Goal: Obtain resource: Obtain resource

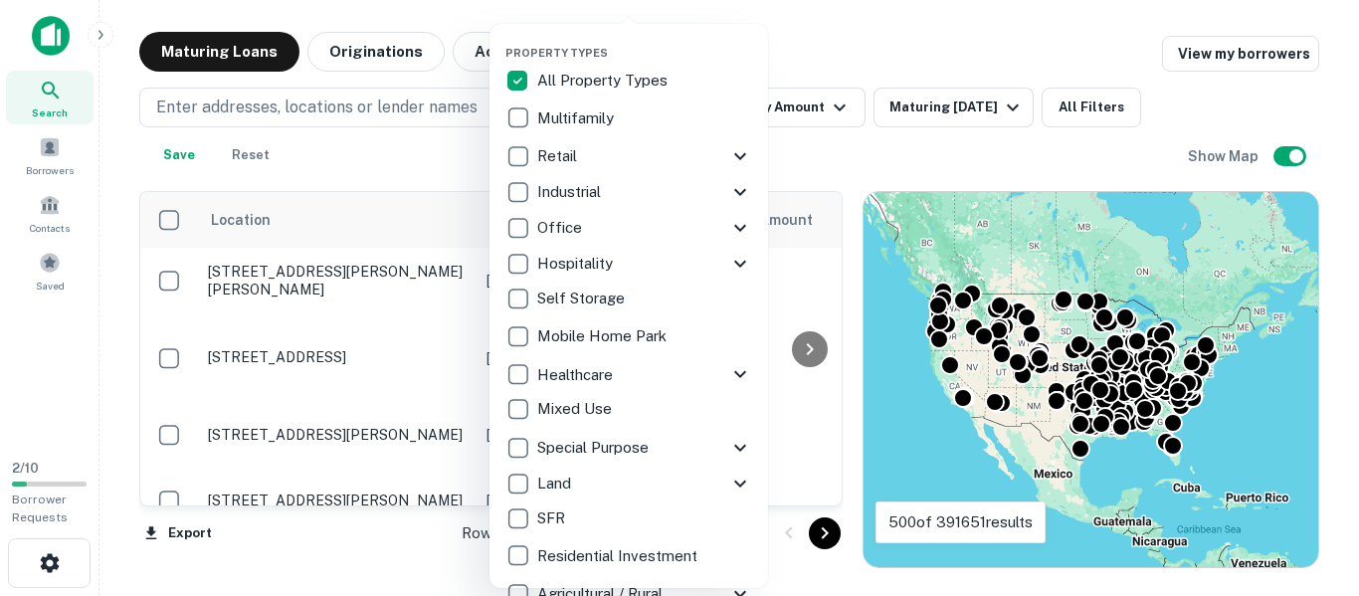
click at [742, 268] on icon at bounding box center [740, 264] width 24 height 24
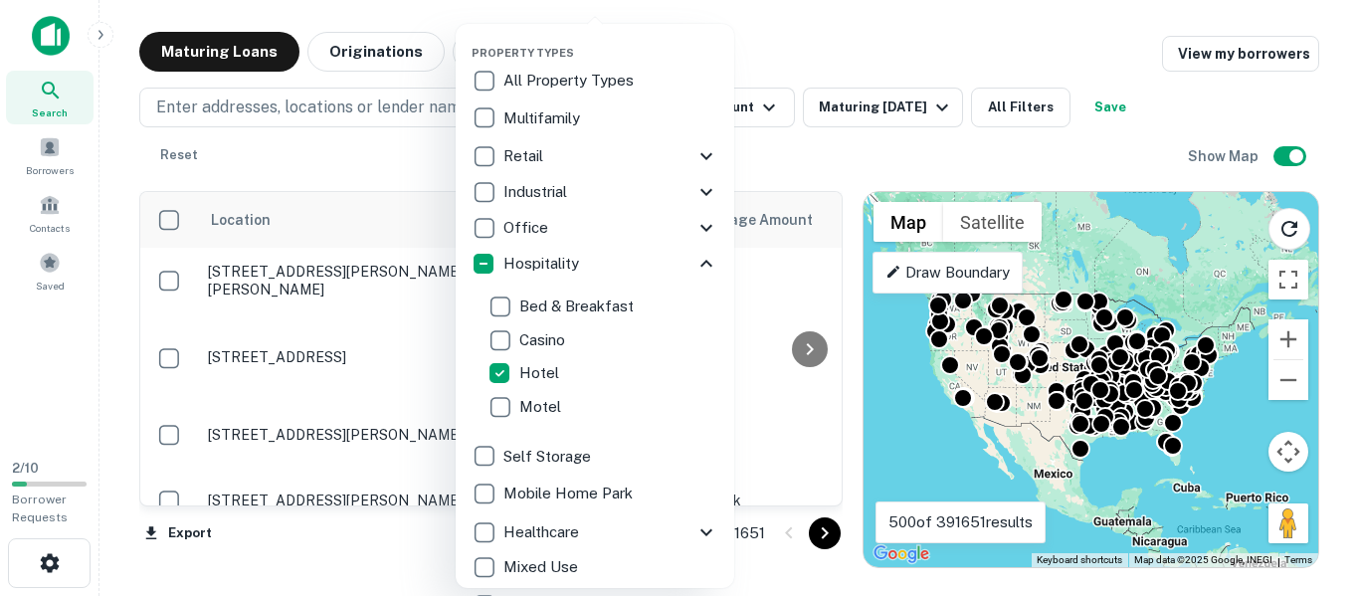
click at [813, 54] on div at bounding box center [679, 298] width 1359 height 596
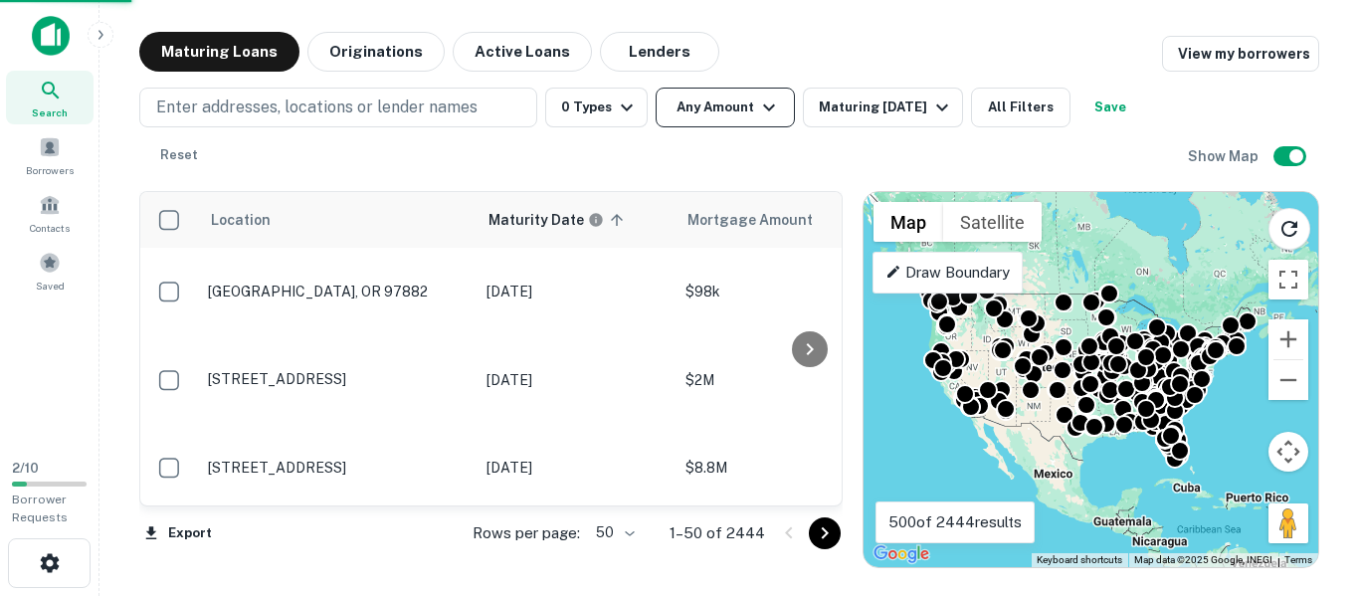
click at [734, 109] on button "Any Amount" at bounding box center [725, 108] width 139 height 40
click at [720, 108] on button "Any Amount" at bounding box center [725, 108] width 139 height 40
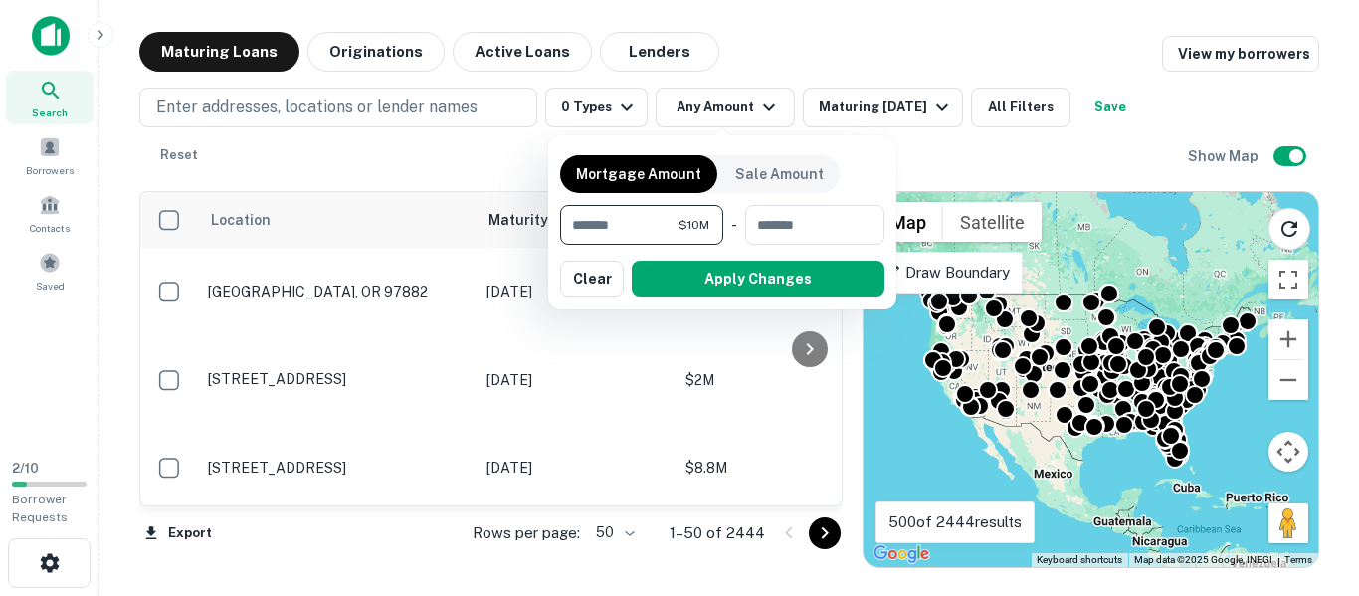
type input "********"
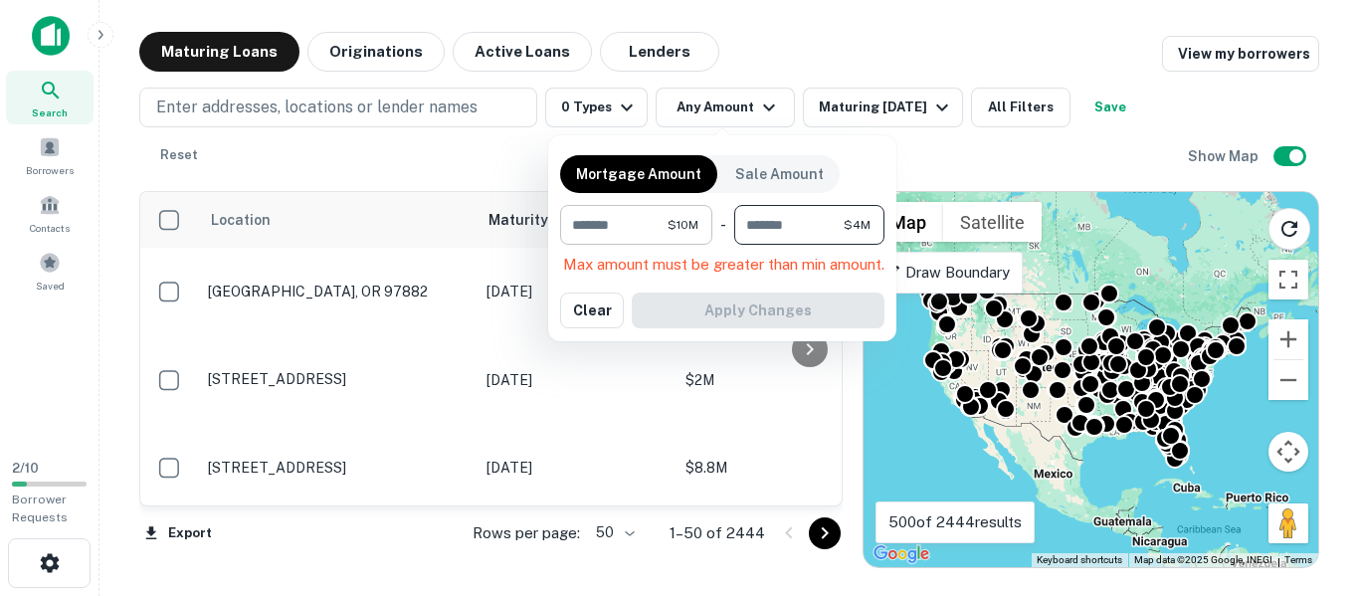
type input "********"
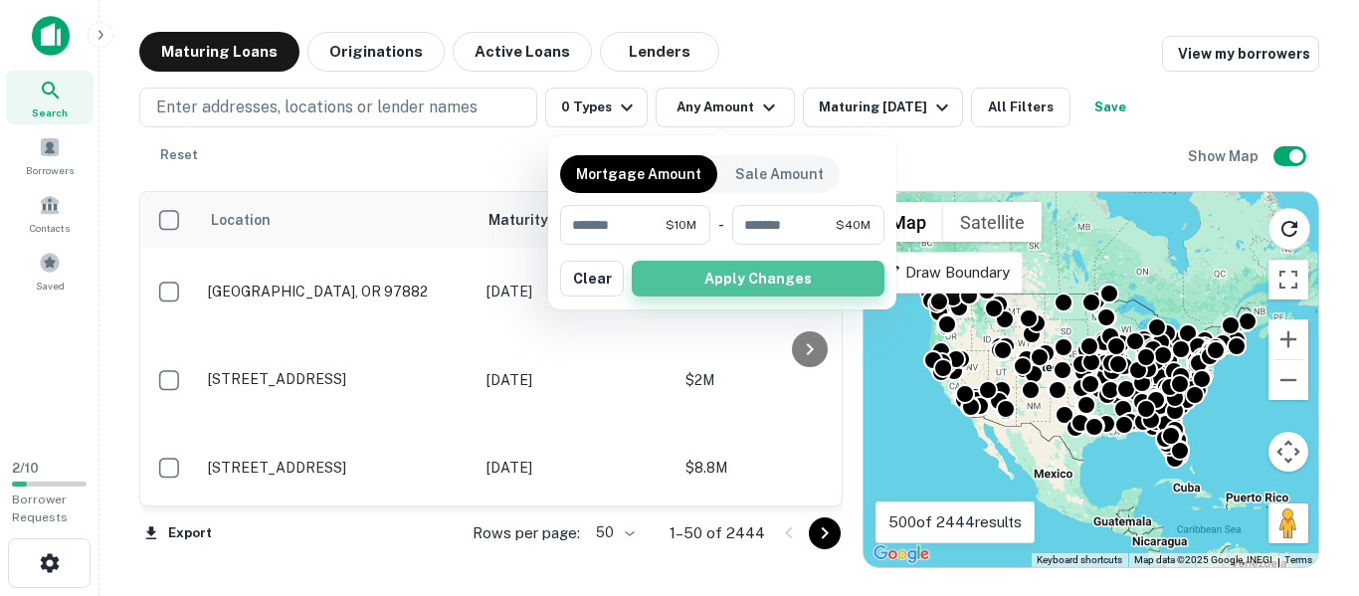
click at [742, 270] on button "Apply Changes" at bounding box center [758, 279] width 253 height 36
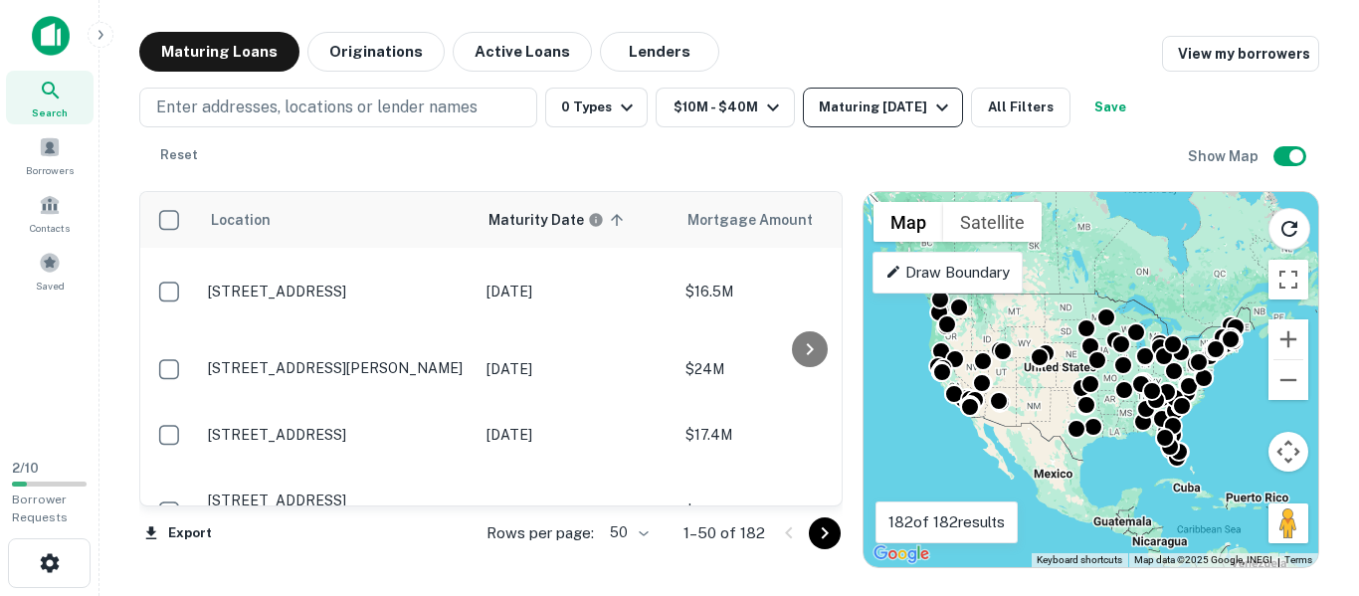
click at [903, 114] on div "Maturing [DATE]" at bounding box center [886, 108] width 135 height 24
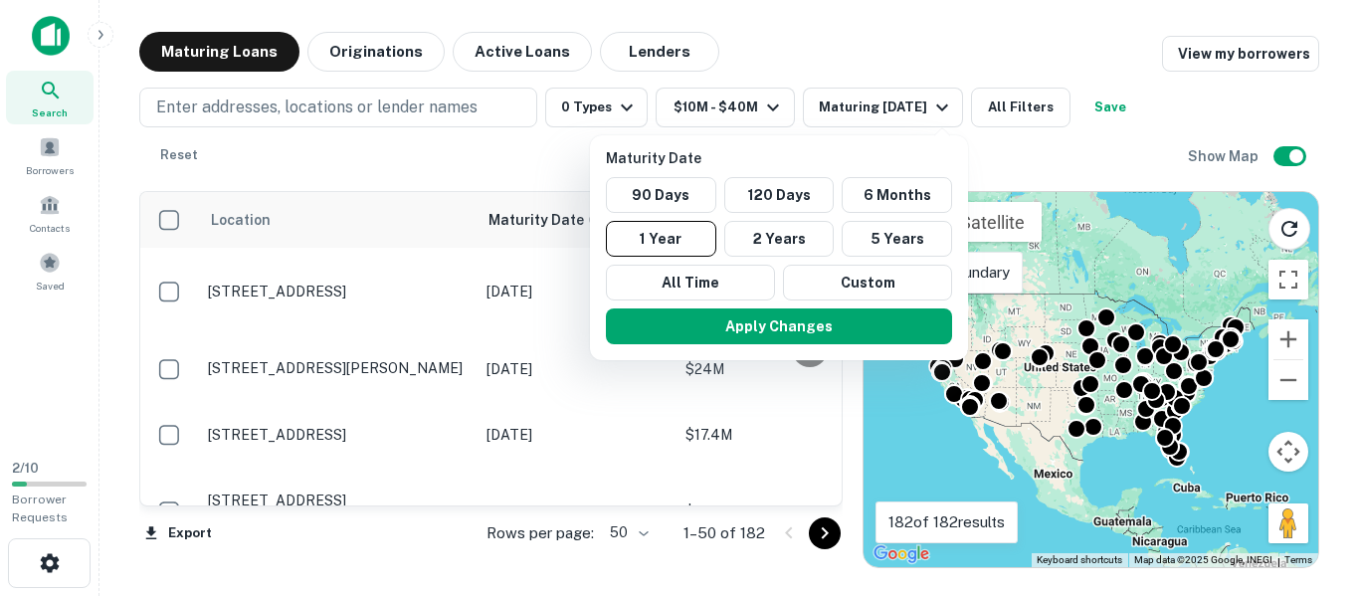
click at [918, 58] on div at bounding box center [679, 298] width 1359 height 596
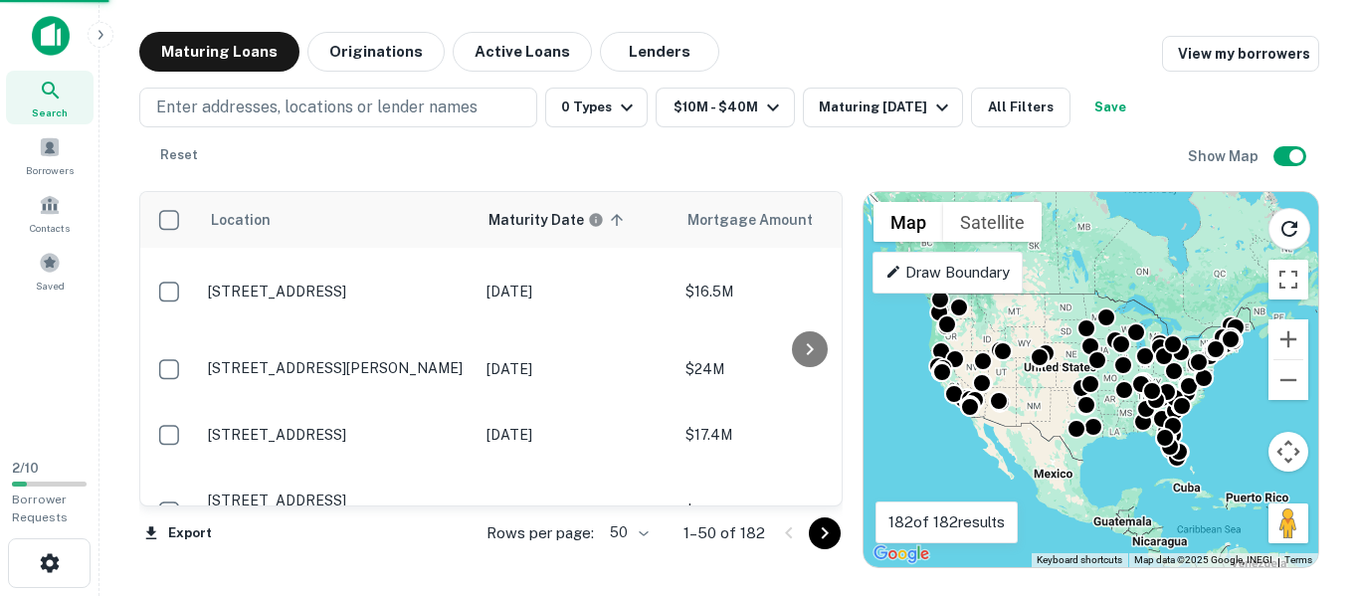
click at [1018, 107] on div "Maturity Date 90 Days 120 Days 6 Months 1 Year 2 Years 5 Years All Time Custom …" at bounding box center [679, 298] width 1359 height 596
click at [875, 99] on div "Maturity Date 90 Days 120 Days 6 Months 1 Year 2 Years 5 Years All Time Custom …" at bounding box center [679, 298] width 1359 height 596
click at [920, 116] on div "Maturity Date 90 Days 120 Days 6 Months 1 Year 2 Years 5 Years All Time Custom …" at bounding box center [679, 298] width 1359 height 596
click at [944, 70] on div "Maturity Date 90 Days 120 Days 6 Months 1 Year 2 Years 5 Years All Time Custom …" at bounding box center [679, 298] width 1359 height 596
click at [939, 104] on div "Maturity Date 90 Days 120 Days 6 Months 1 Year 2 Years 5 Years All Time Custom …" at bounding box center [679, 298] width 1359 height 596
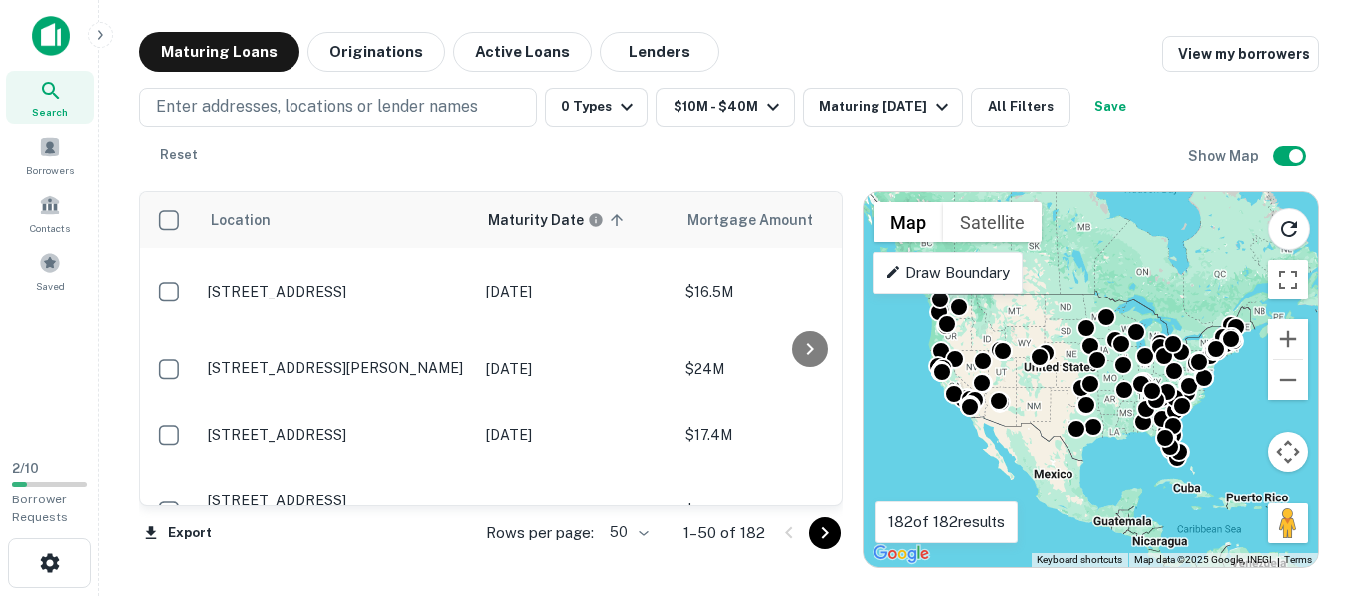
click at [911, 113] on div "Maturity Date 90 Days 120 Days 6 Months 1 Year 2 Years 5 Years All Time Custom …" at bounding box center [679, 298] width 1359 height 596
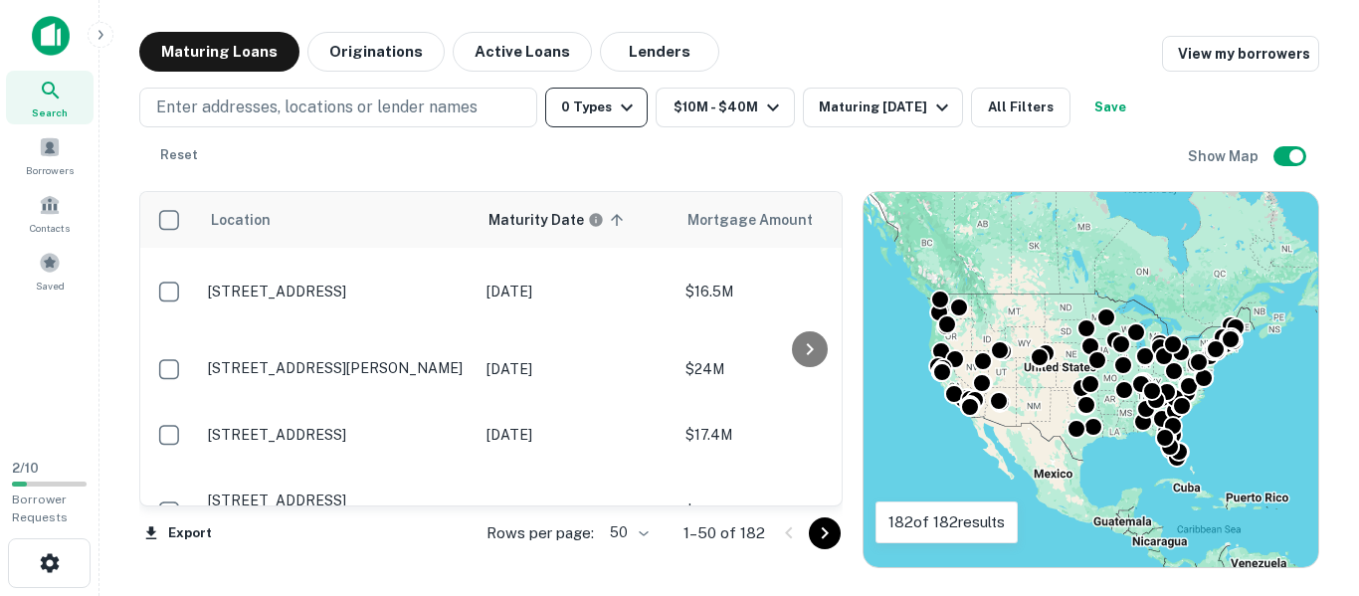
click at [608, 120] on button "0 Types" at bounding box center [596, 108] width 103 height 40
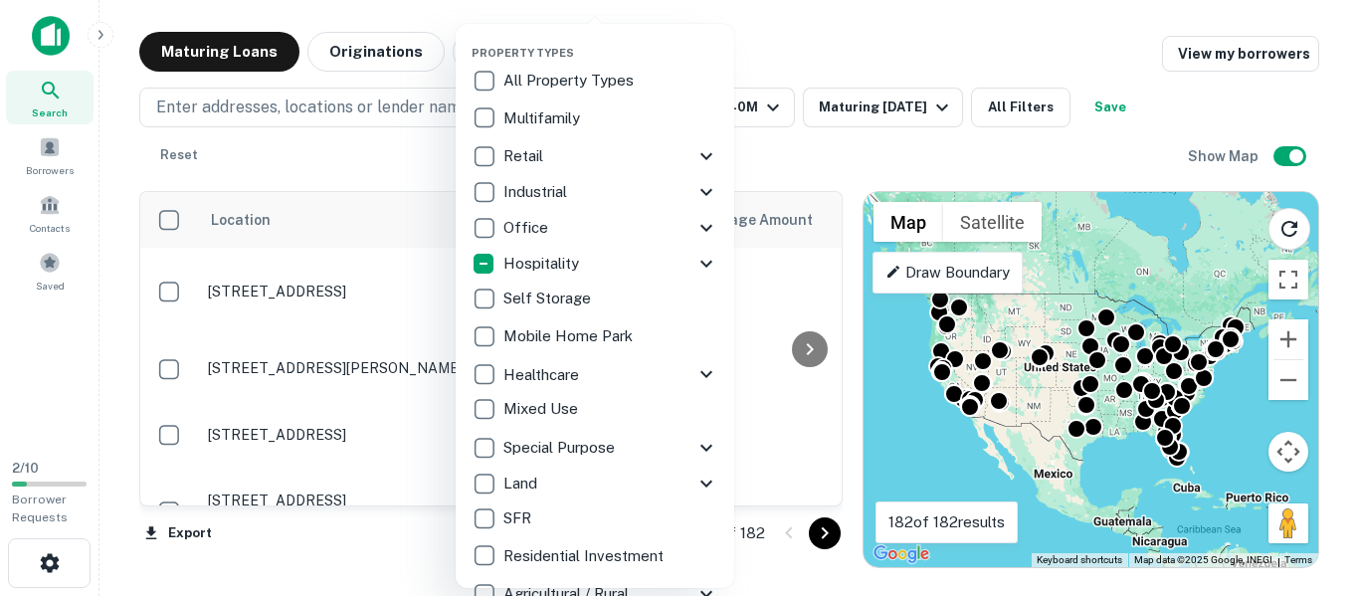
click at [779, 52] on div at bounding box center [679, 298] width 1359 height 596
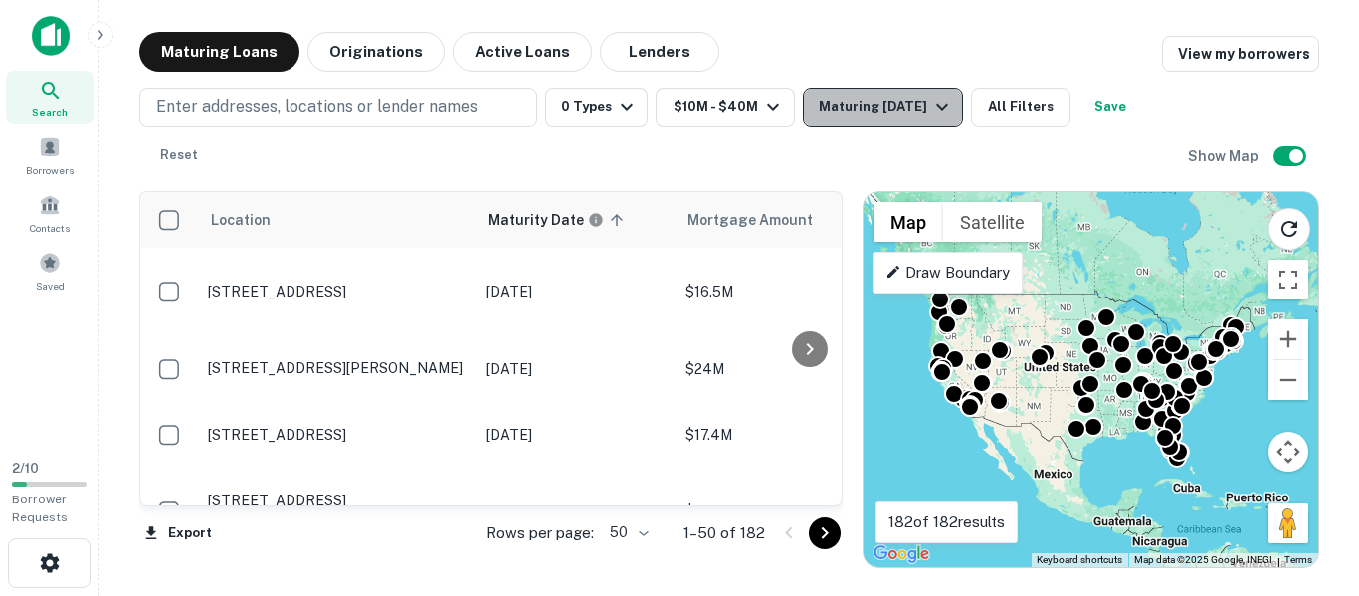
click at [922, 109] on div "Maturing [DATE]" at bounding box center [886, 108] width 135 height 24
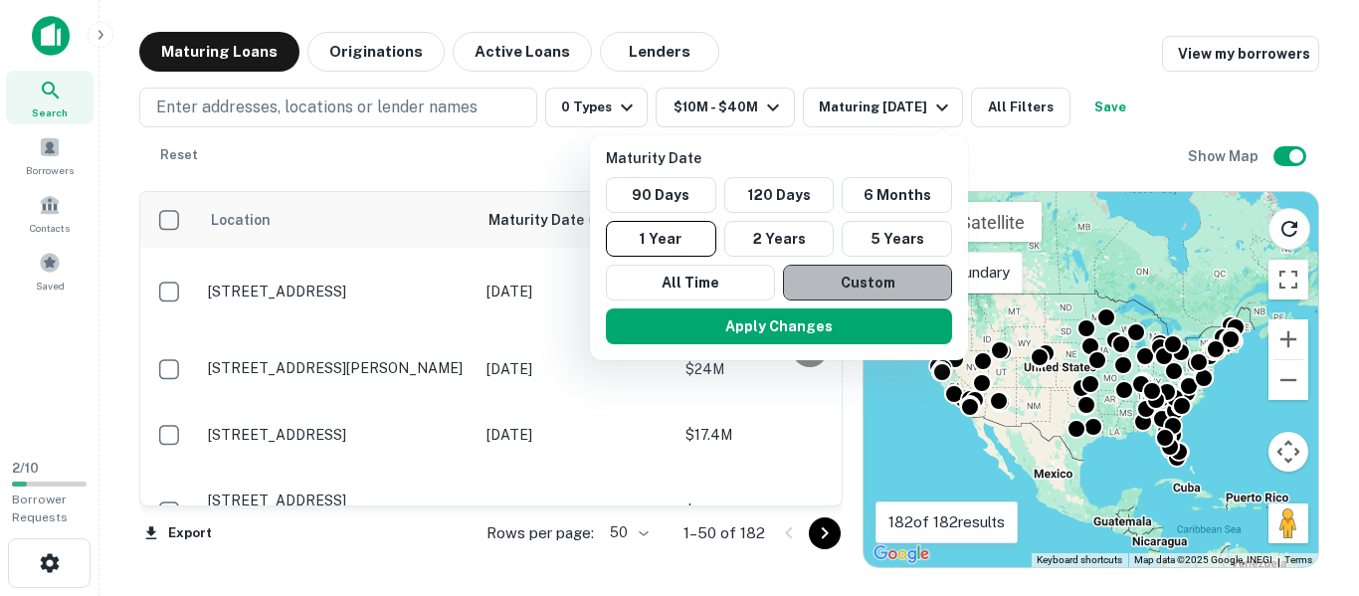
click at [869, 277] on button "Custom" at bounding box center [867, 283] width 169 height 36
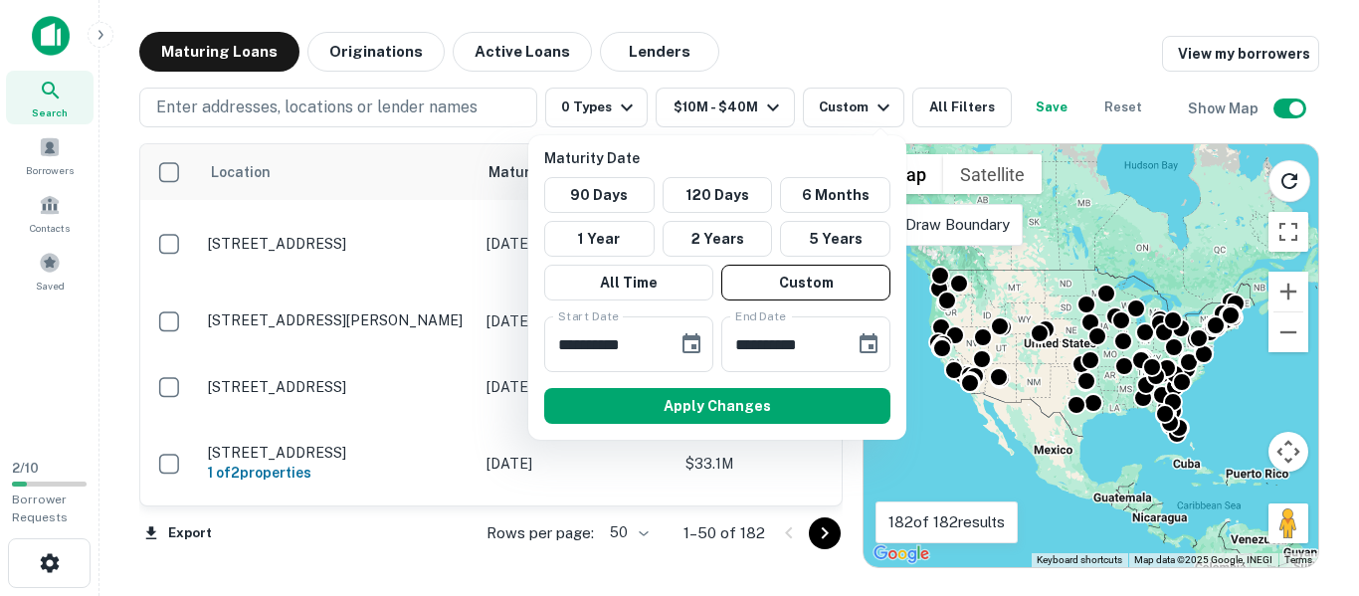
click at [935, 51] on div at bounding box center [679, 298] width 1359 height 596
click at [940, 101] on div at bounding box center [679, 298] width 1359 height 596
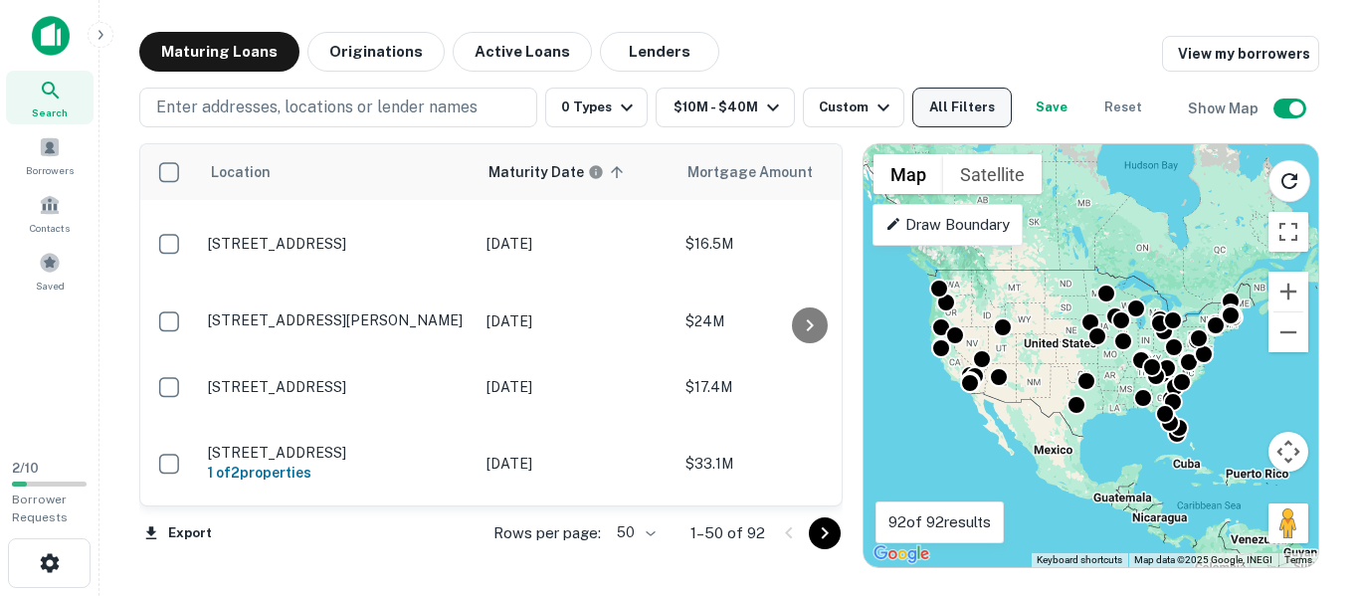
click at [950, 105] on button "All Filters" at bounding box center [963, 108] width 100 height 40
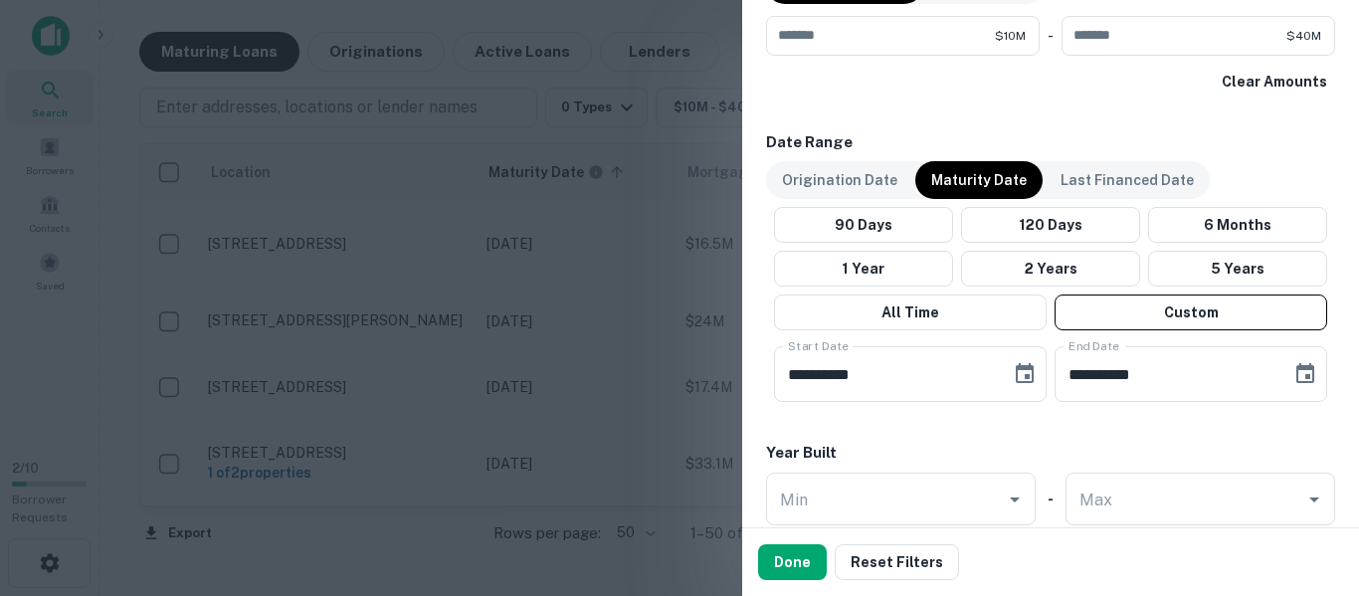
scroll to position [1592, 0]
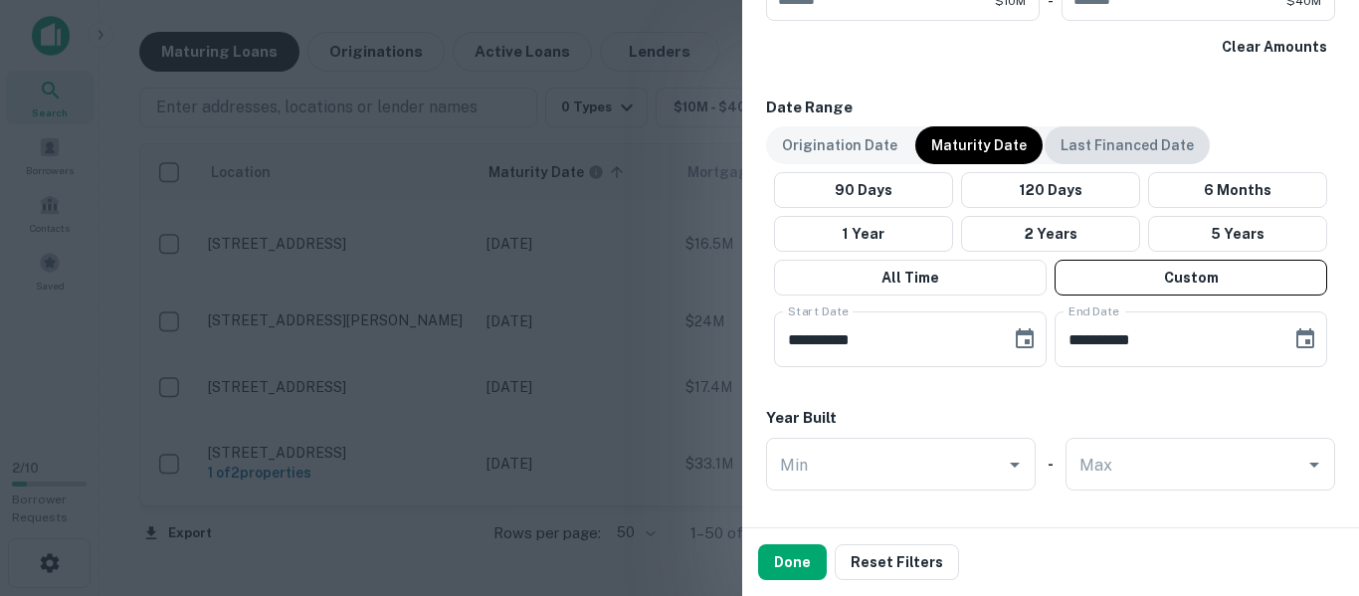
click at [1103, 136] on p "Last Financed Date" at bounding box center [1127, 145] width 133 height 22
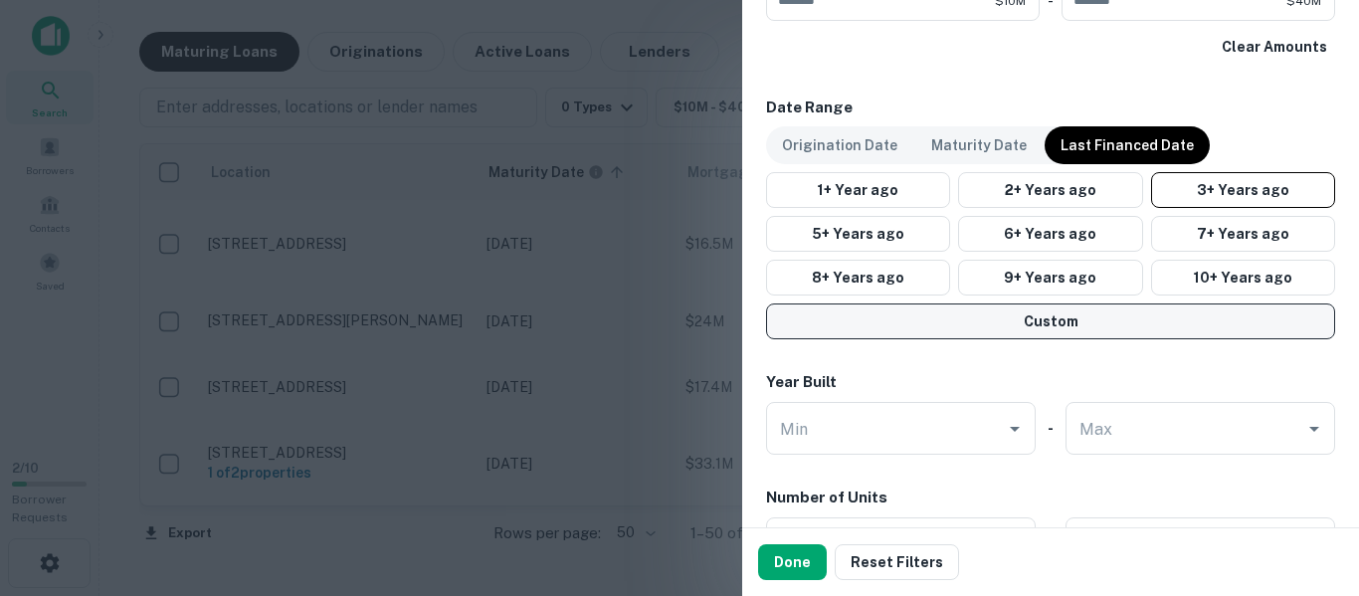
click at [1047, 322] on button "Custom" at bounding box center [1050, 322] width 569 height 36
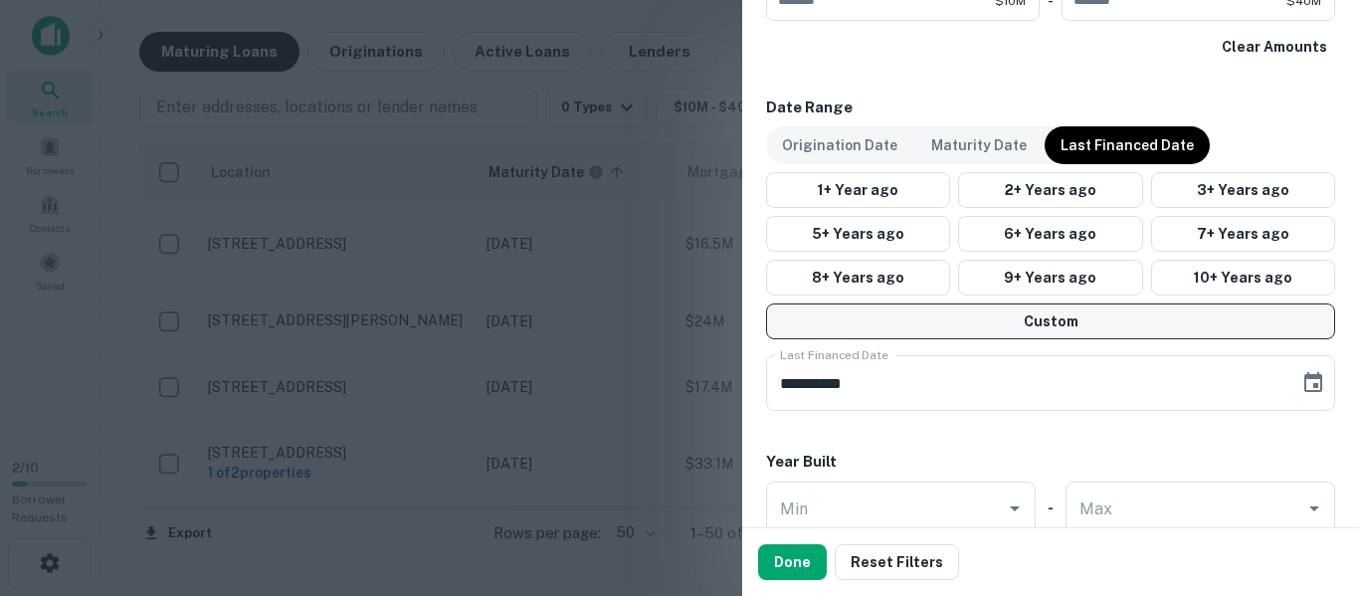
scroll to position [1791, 0]
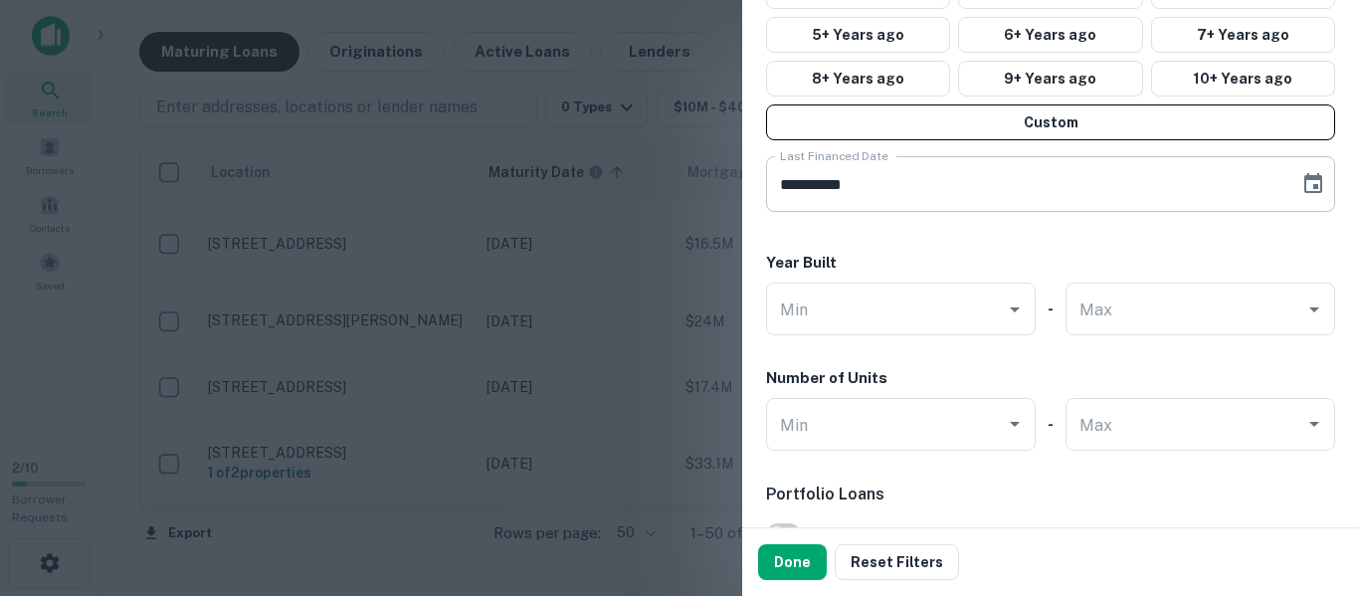
click at [974, 195] on input "**********" at bounding box center [1025, 184] width 519 height 56
click at [1302, 185] on icon "Choose date, selected date is Sep 28, 2025" at bounding box center [1314, 184] width 24 height 24
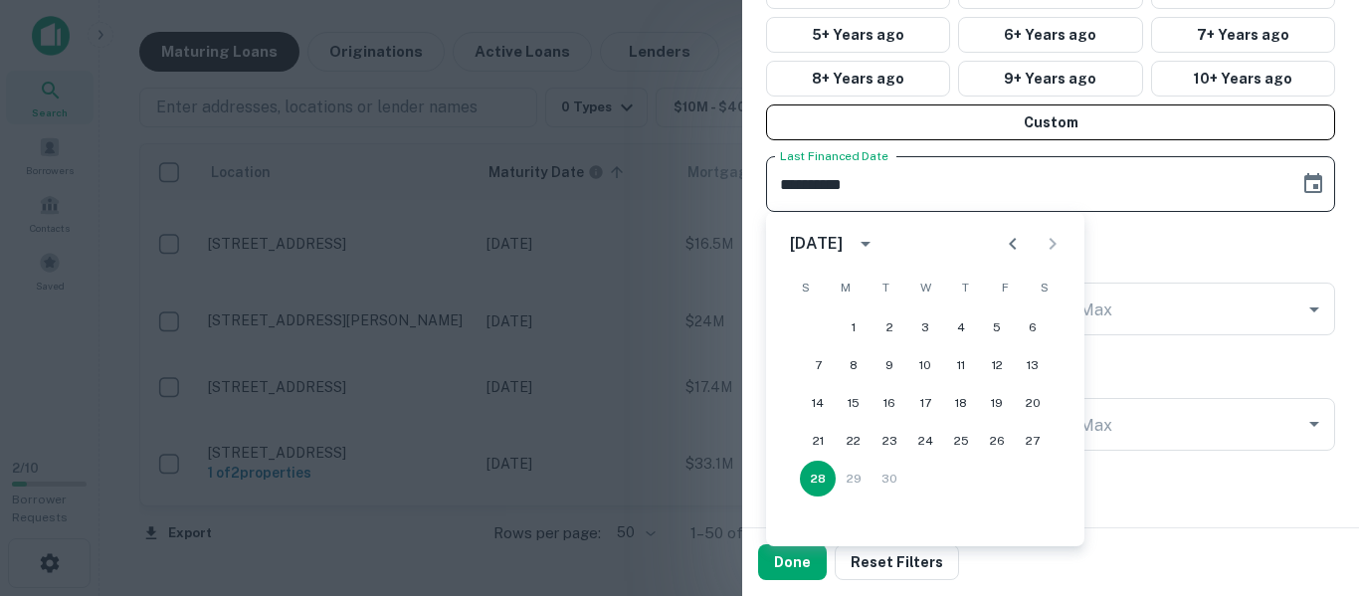
click at [871, 244] on icon "calendar view is open, switch to year view" at bounding box center [866, 244] width 10 height 5
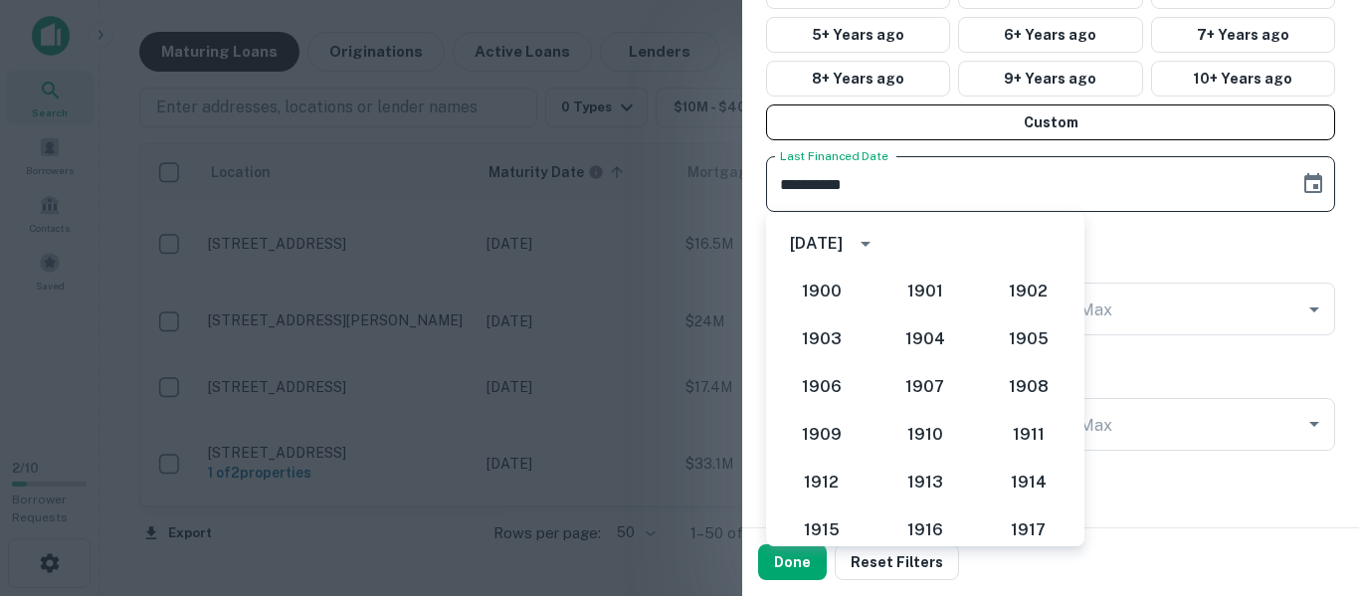
scroll to position [1728, 0]
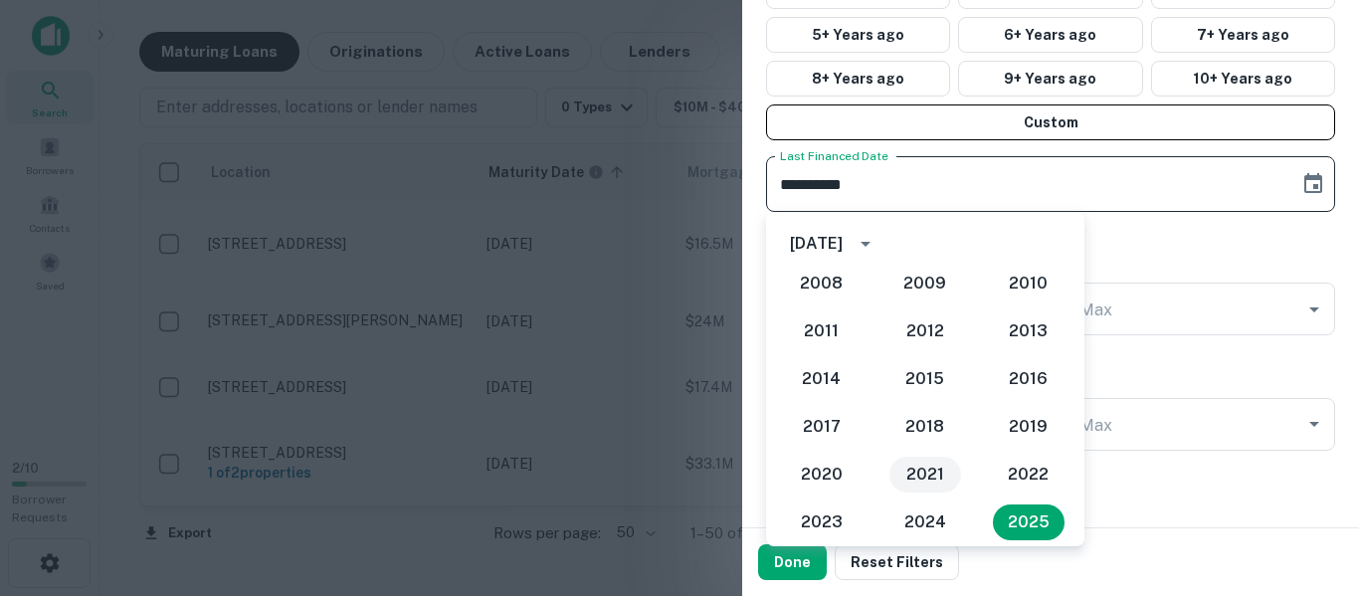
click at [916, 482] on button "2021" at bounding box center [926, 475] width 72 height 36
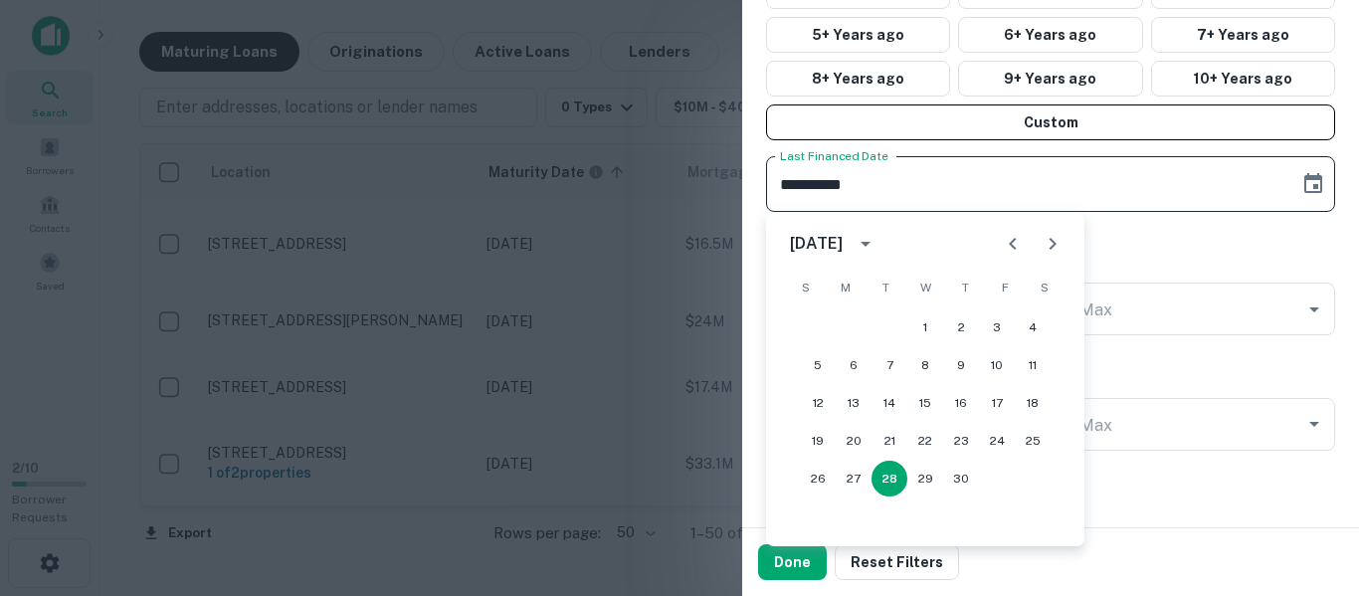
click at [1016, 245] on icon "Previous month" at bounding box center [1013, 244] width 24 height 24
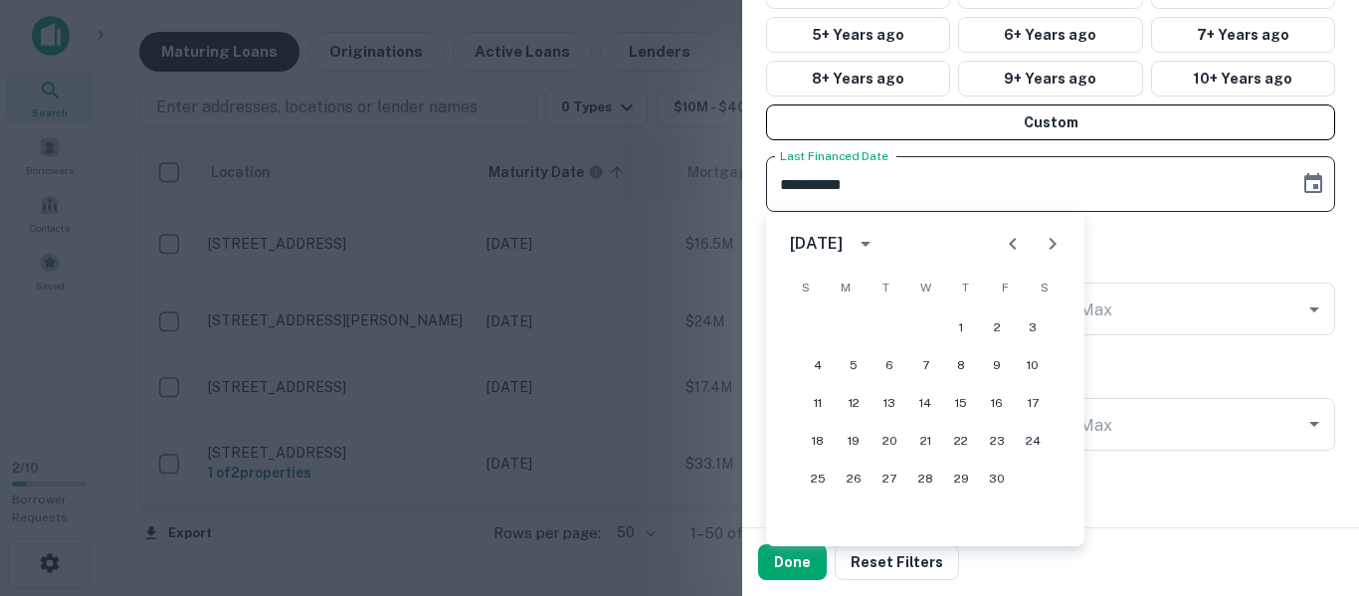
click at [1016, 245] on icon "Previous month" at bounding box center [1013, 244] width 24 height 24
click at [854, 333] on button "1" at bounding box center [854, 328] width 36 height 36
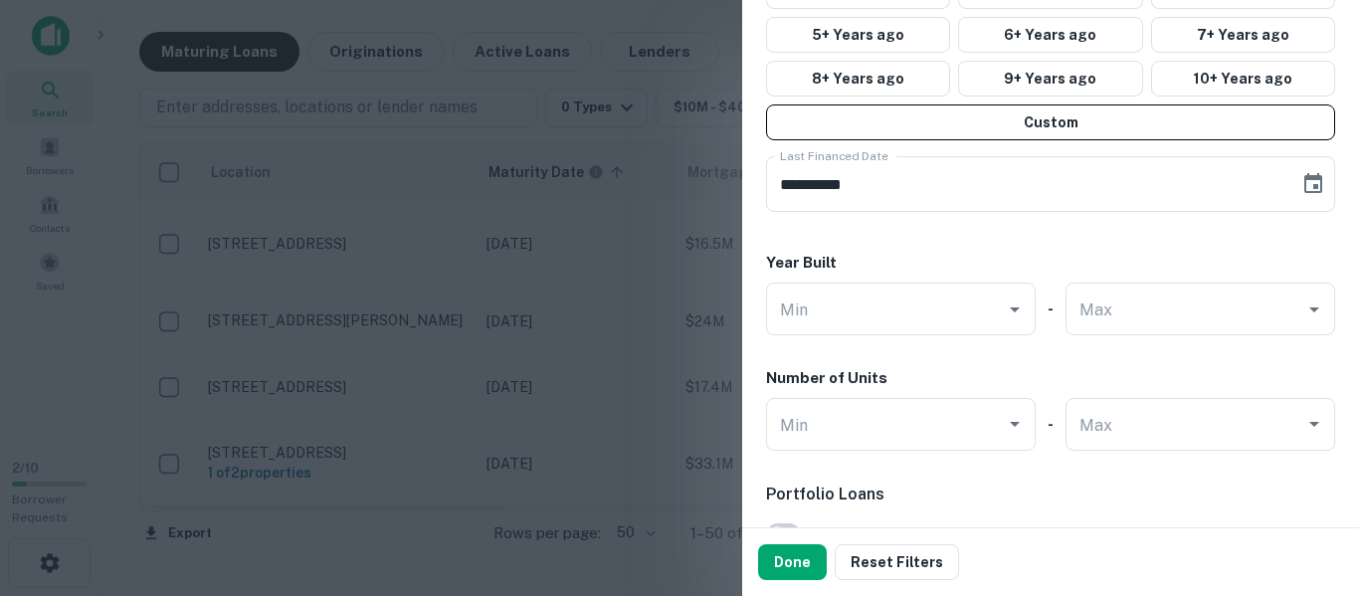
type input "**********"
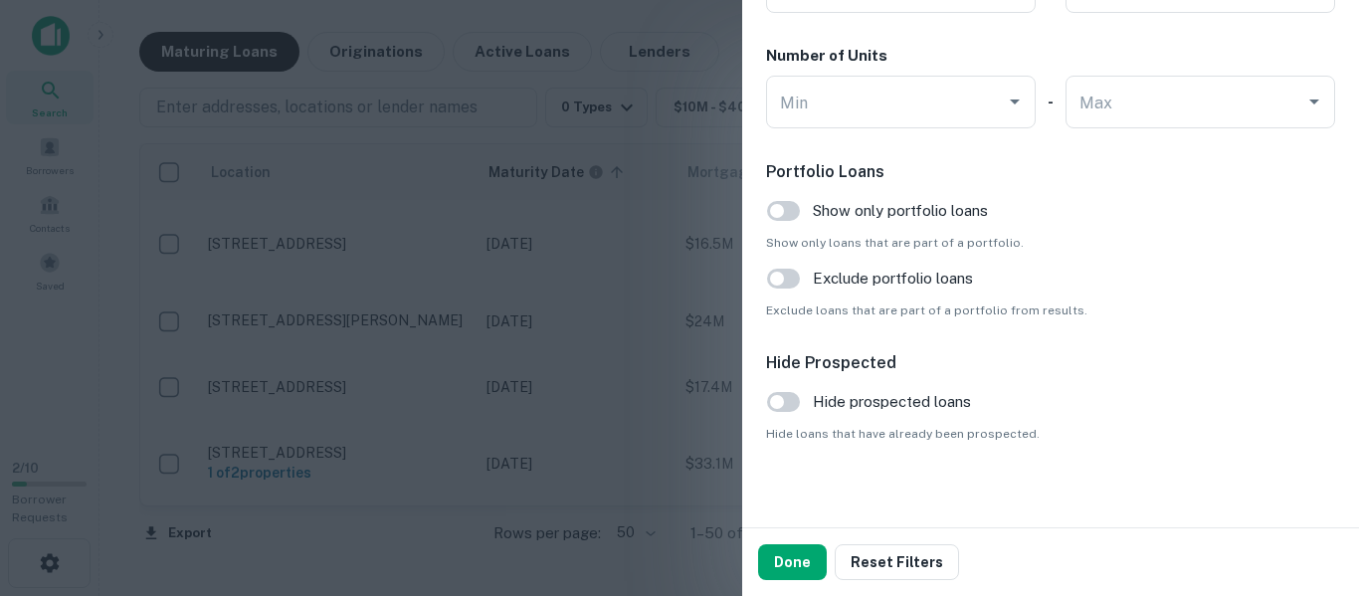
scroll to position [2125, 0]
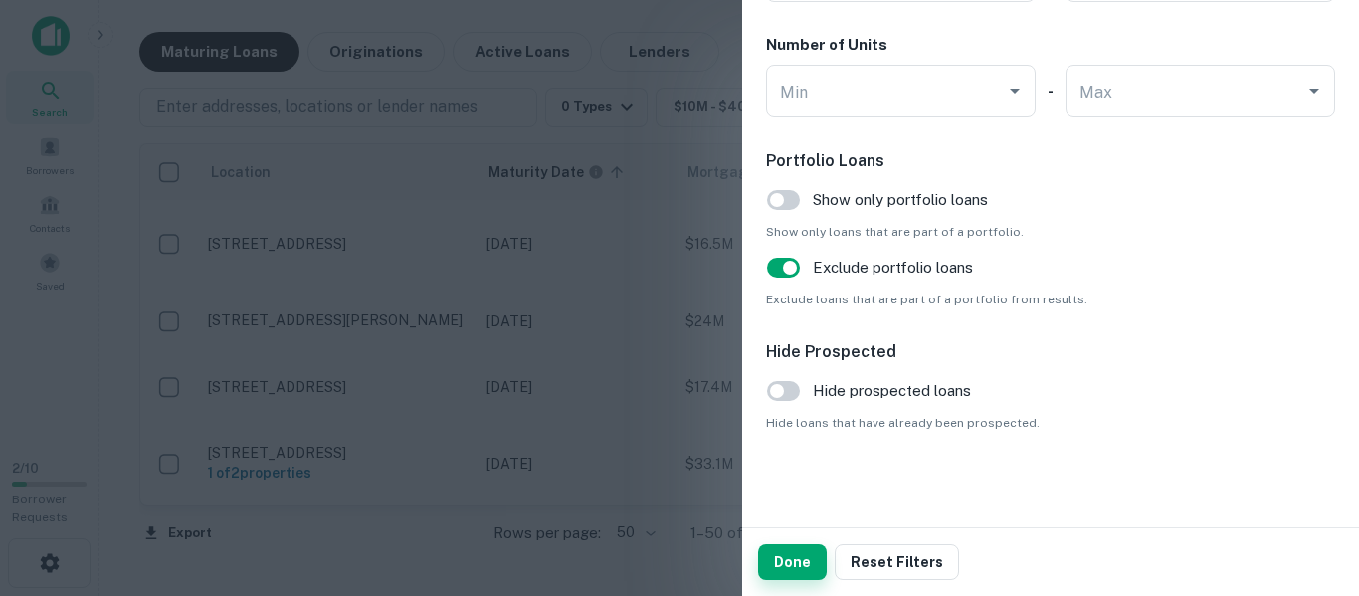
click at [785, 556] on button "Done" at bounding box center [792, 562] width 69 height 36
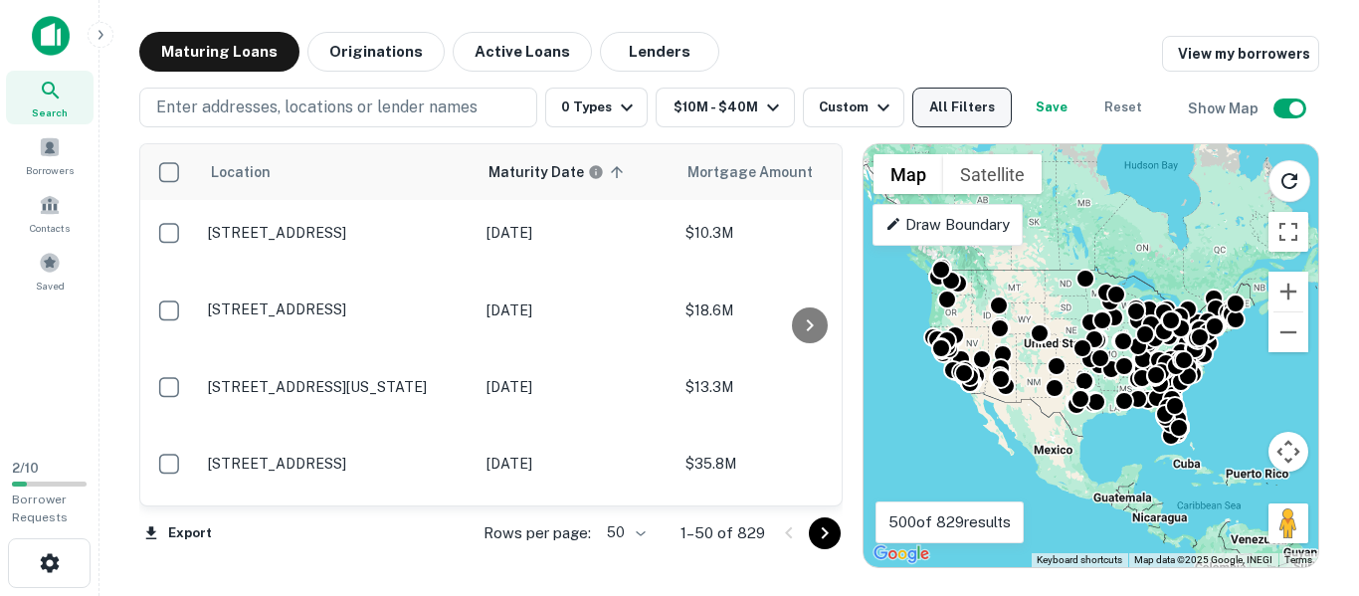
click at [944, 107] on button "All Filters" at bounding box center [963, 108] width 100 height 40
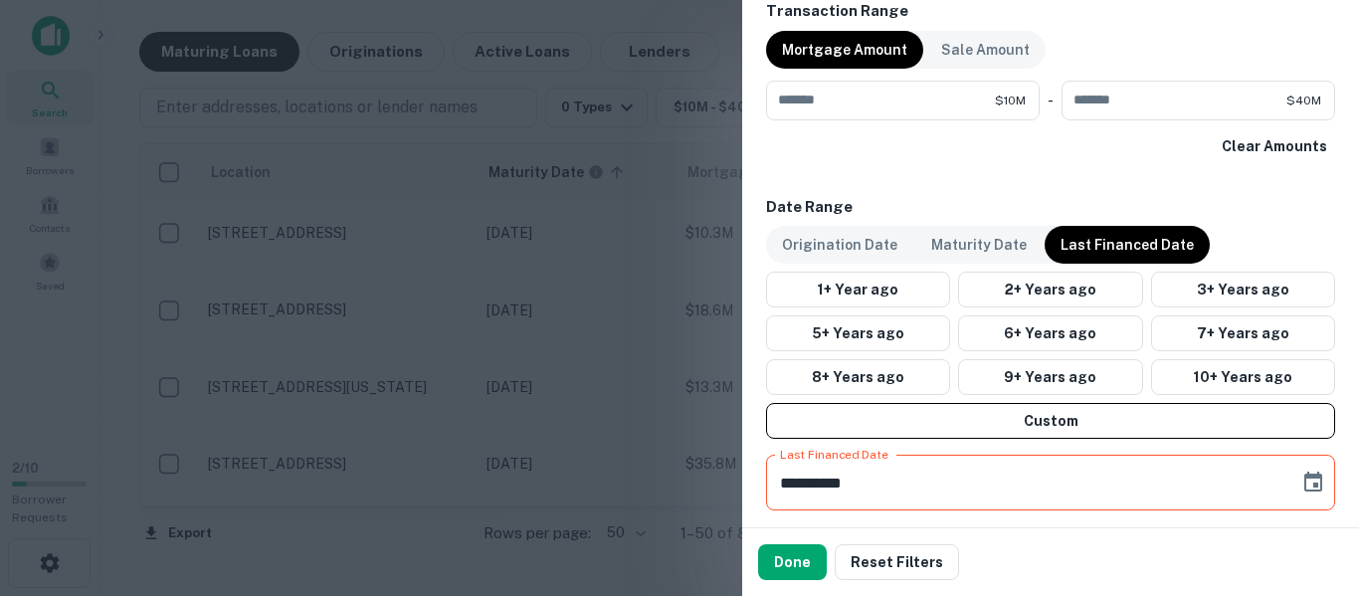
scroll to position [1592, 0]
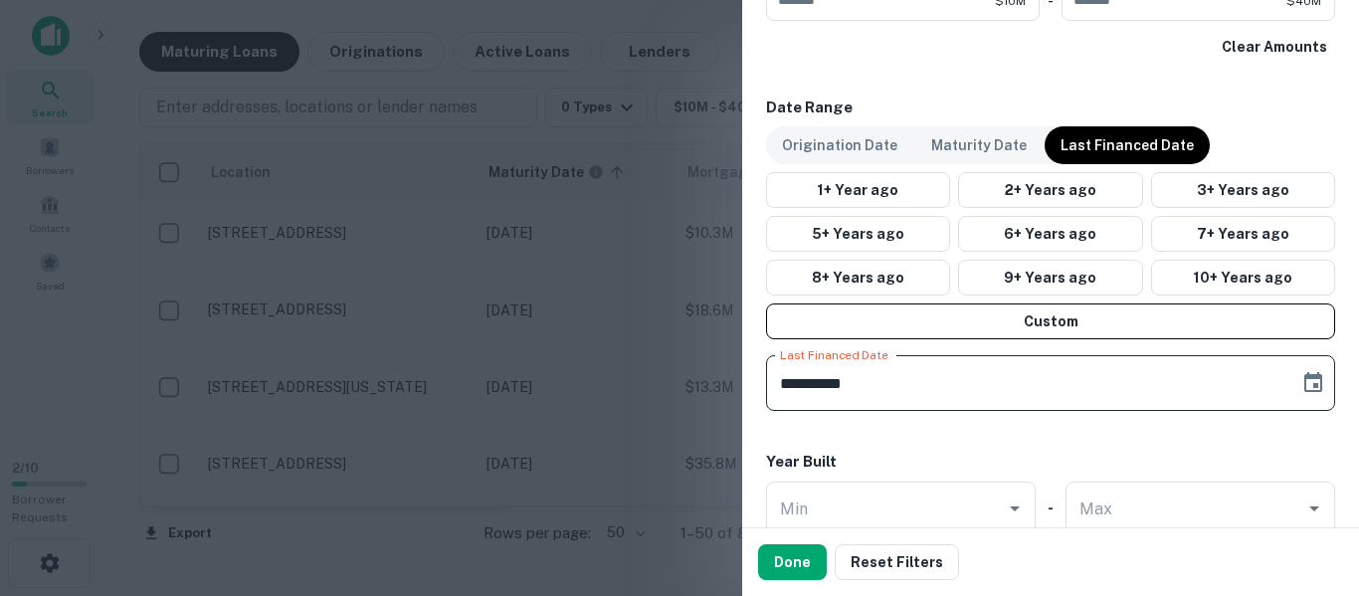
click at [962, 398] on input "**********" at bounding box center [1025, 383] width 519 height 56
click at [1305, 379] on icon "Choose date, selected date is Apr 27, 2030" at bounding box center [1314, 382] width 18 height 20
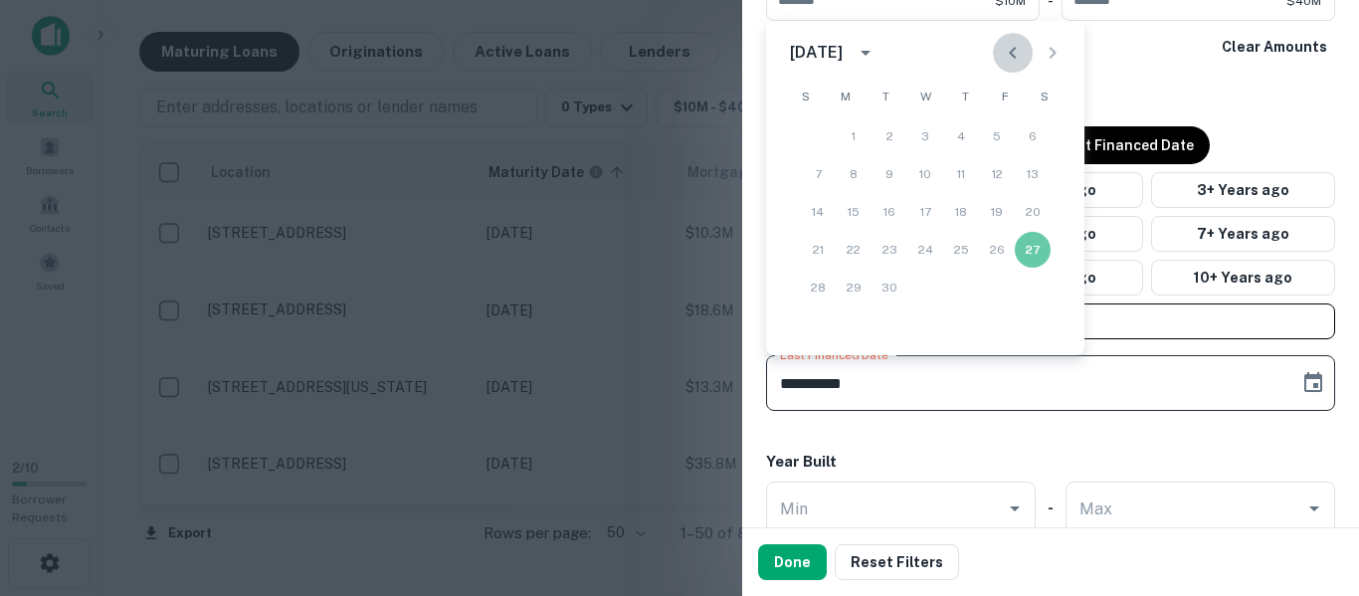
click at [1009, 55] on icon "Previous month" at bounding box center [1013, 53] width 24 height 24
click at [871, 51] on icon "calendar view is open, switch to year view" at bounding box center [866, 53] width 10 height 5
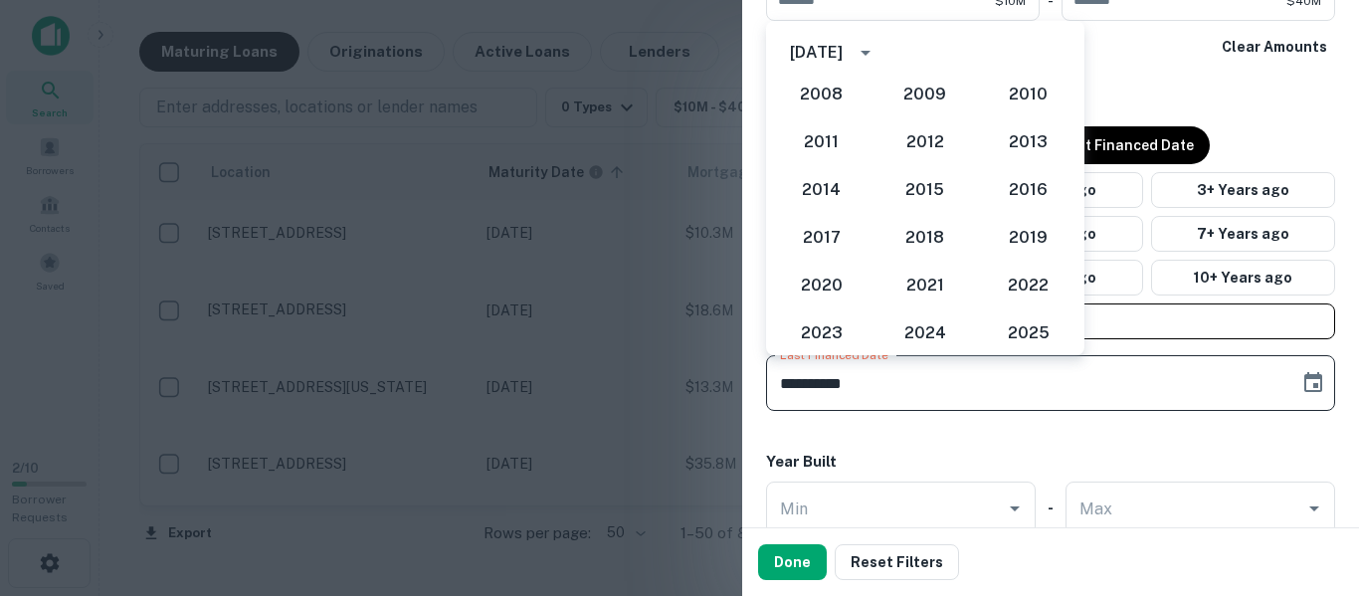
scroll to position [1728, 0]
click at [904, 282] on button "2021" at bounding box center [926, 284] width 72 height 36
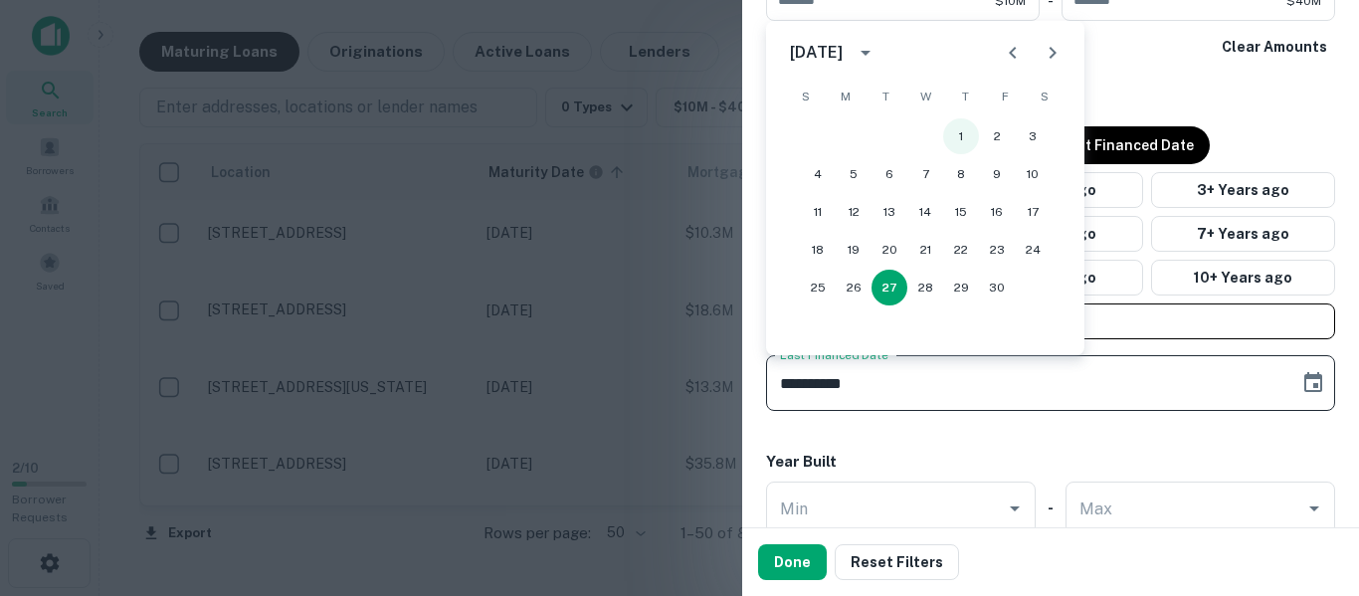
click at [963, 145] on button "1" at bounding box center [961, 136] width 36 height 36
type input "**********"
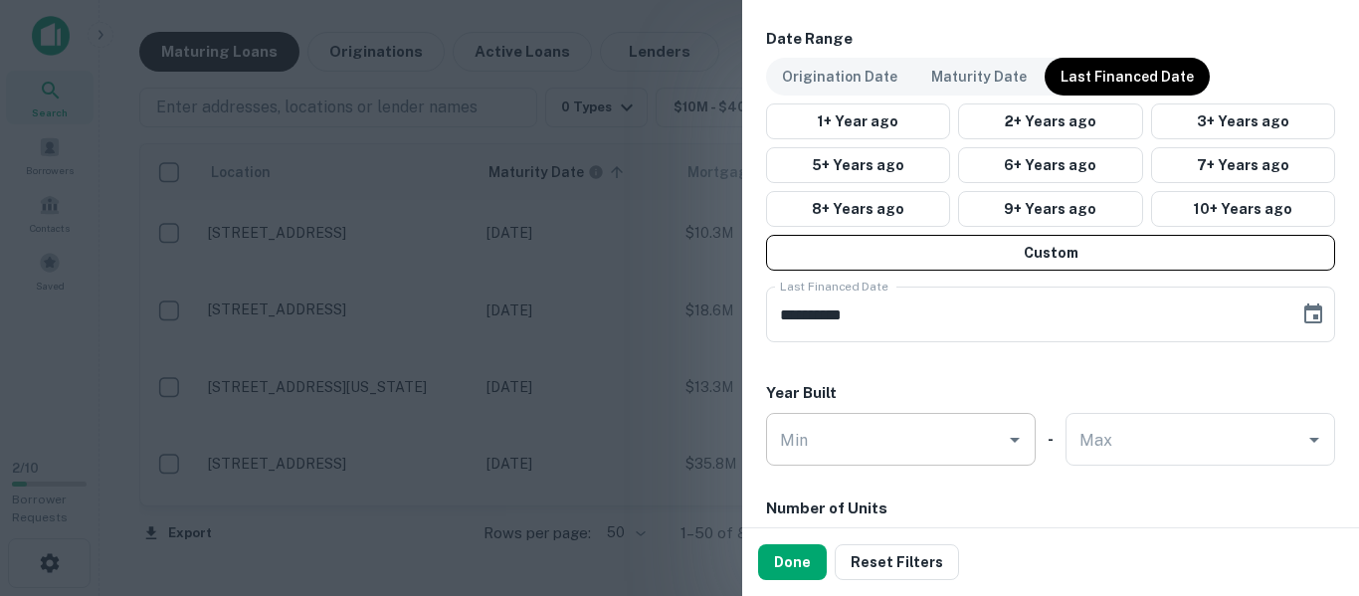
scroll to position [1692, 0]
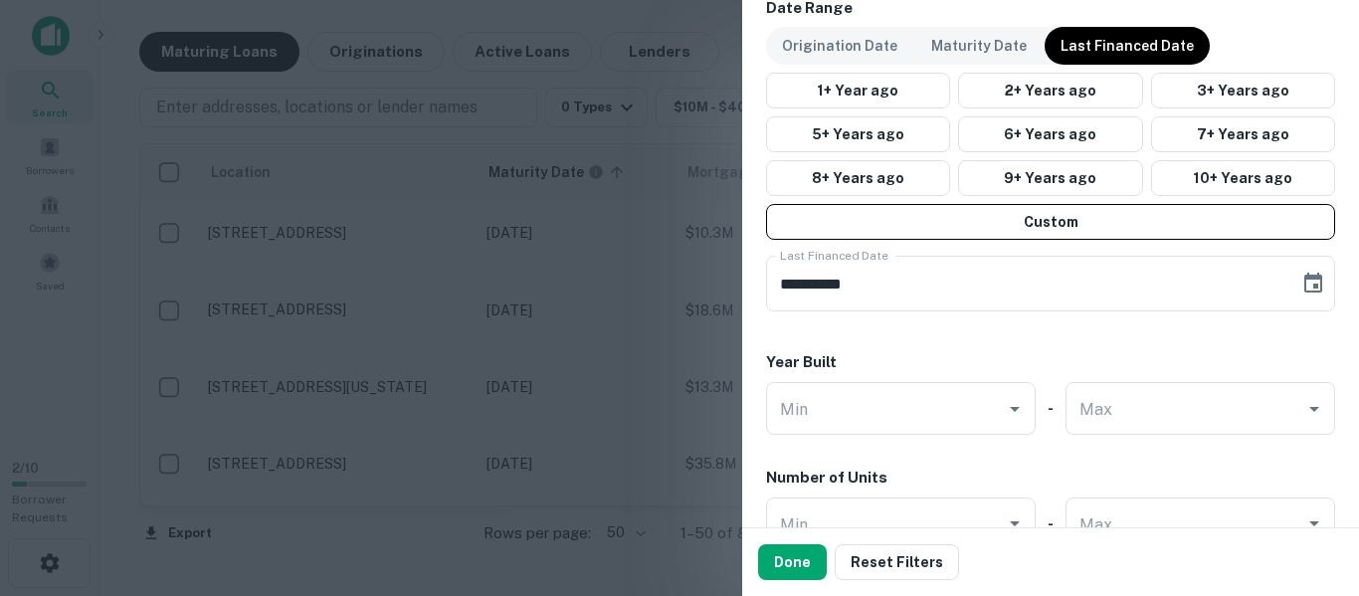
click at [863, 50] on p "Origination Date" at bounding box center [839, 46] width 115 height 22
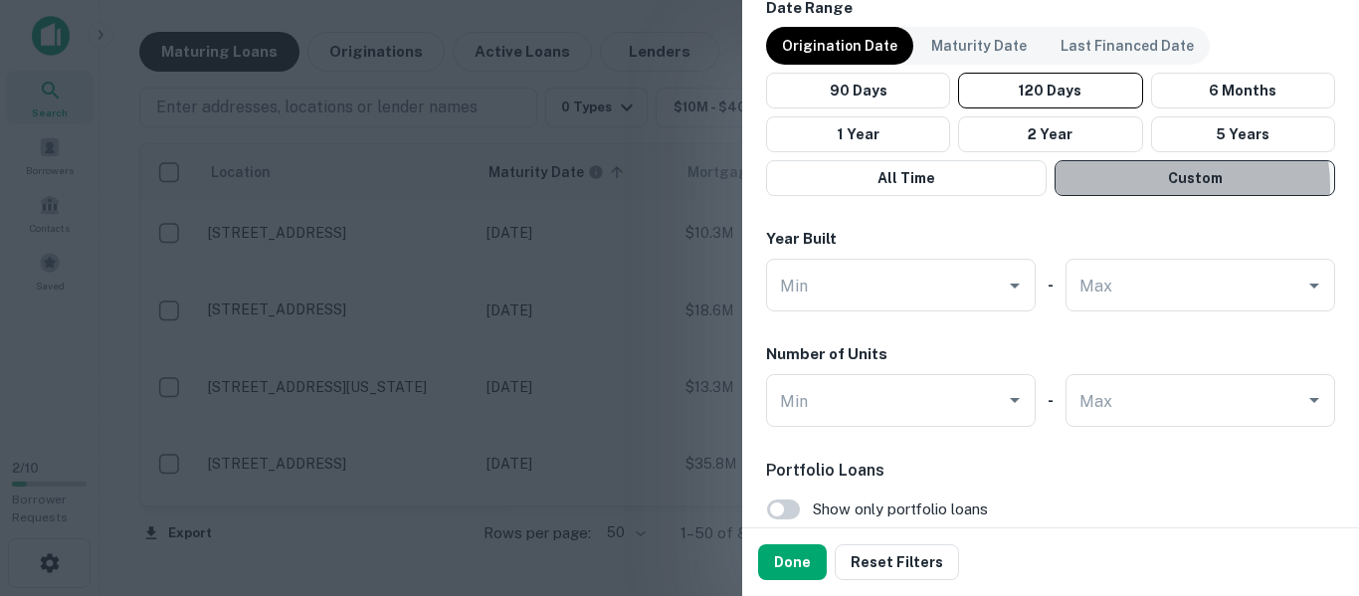
click at [1147, 186] on button "Custom" at bounding box center [1195, 178] width 281 height 36
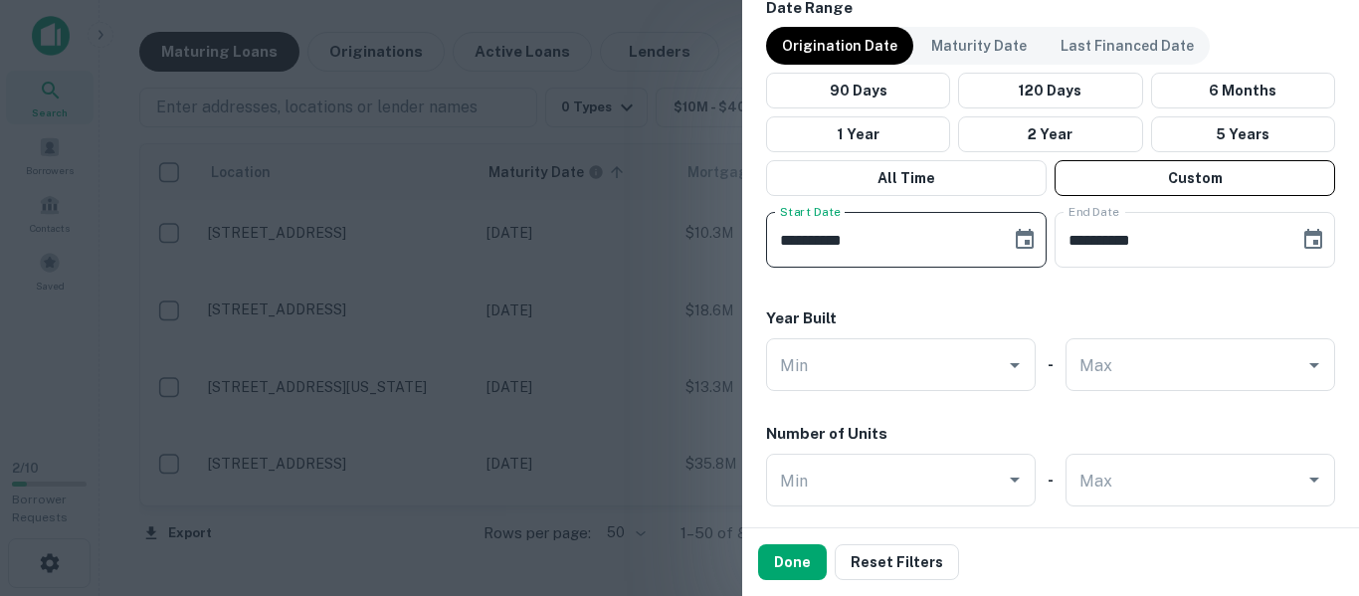
click at [929, 241] on input "**********" at bounding box center [881, 240] width 231 height 56
click at [1017, 240] on icon "Choose date, selected date is May 31, 2025" at bounding box center [1025, 240] width 24 height 24
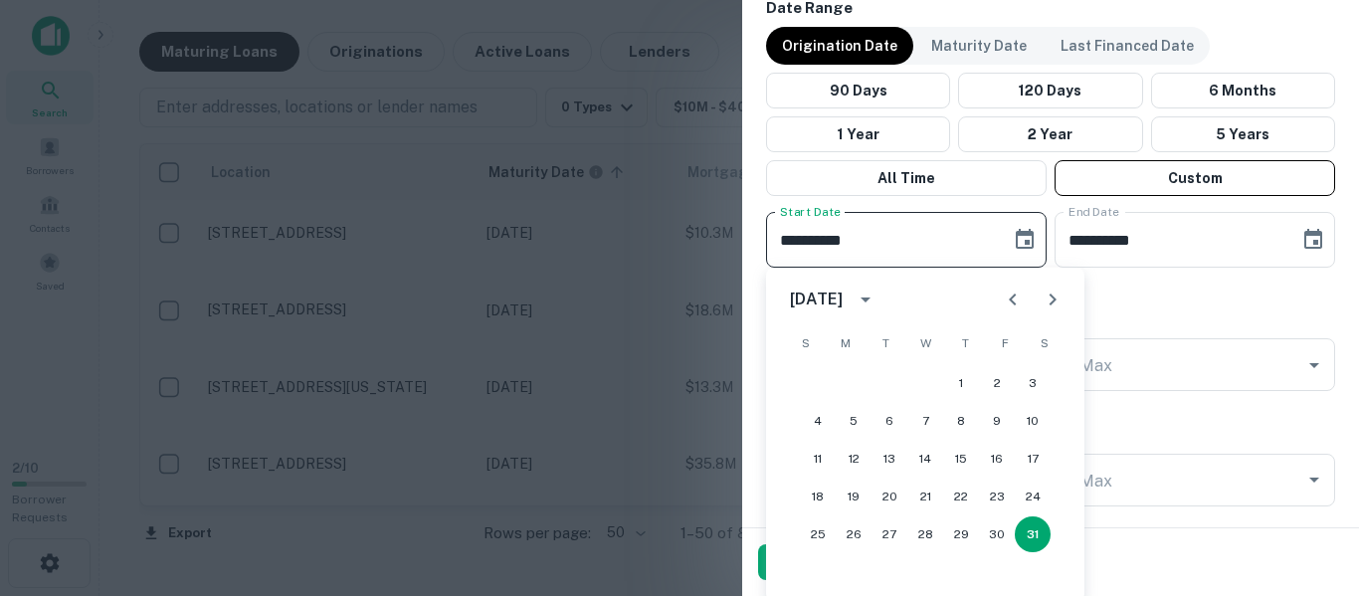
click at [823, 292] on div "May 2025" at bounding box center [816, 300] width 53 height 24
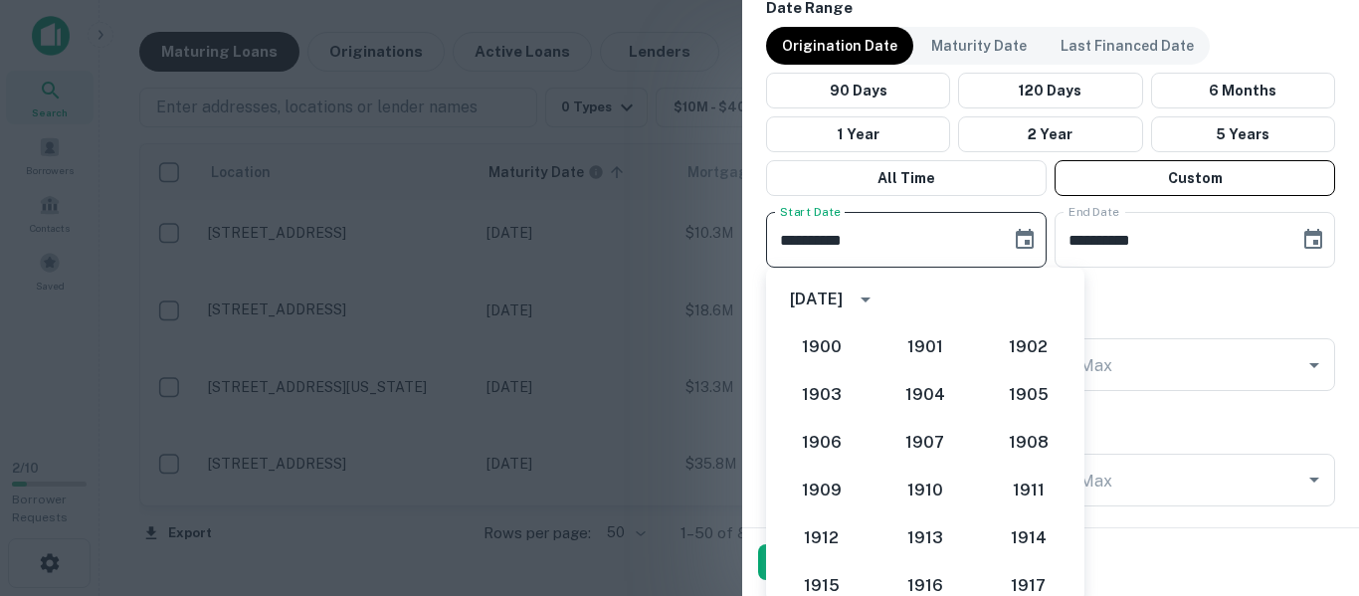
scroll to position [1728, 0]
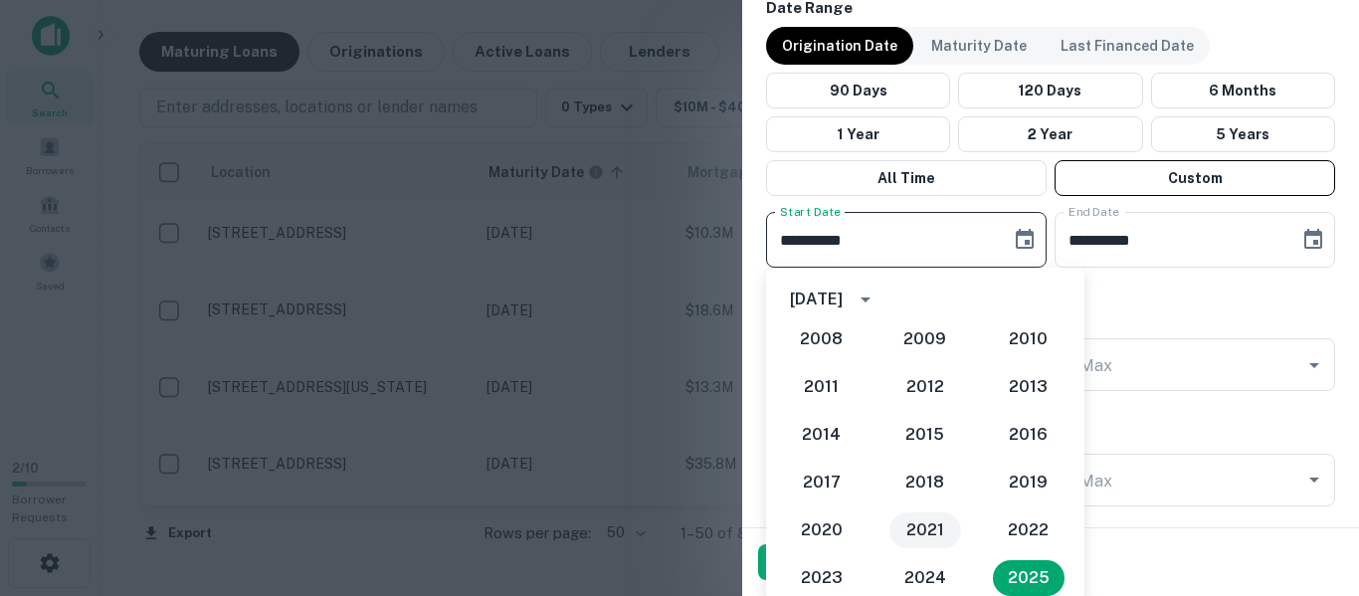
click at [916, 529] on button "2021" at bounding box center [926, 531] width 72 height 36
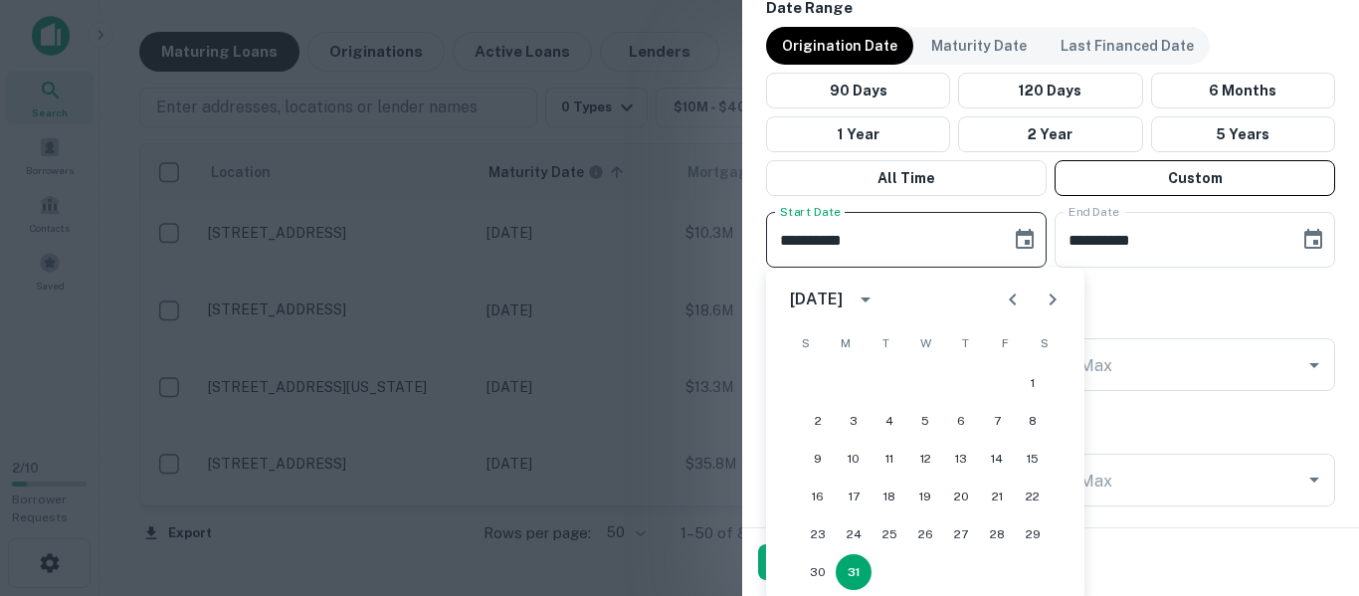
click at [1022, 301] on icon "Previous month" at bounding box center [1013, 300] width 24 height 24
click at [1012, 294] on icon "Previous month" at bounding box center [1013, 300] width 24 height 24
click at [1001, 378] on button "1" at bounding box center [997, 383] width 36 height 36
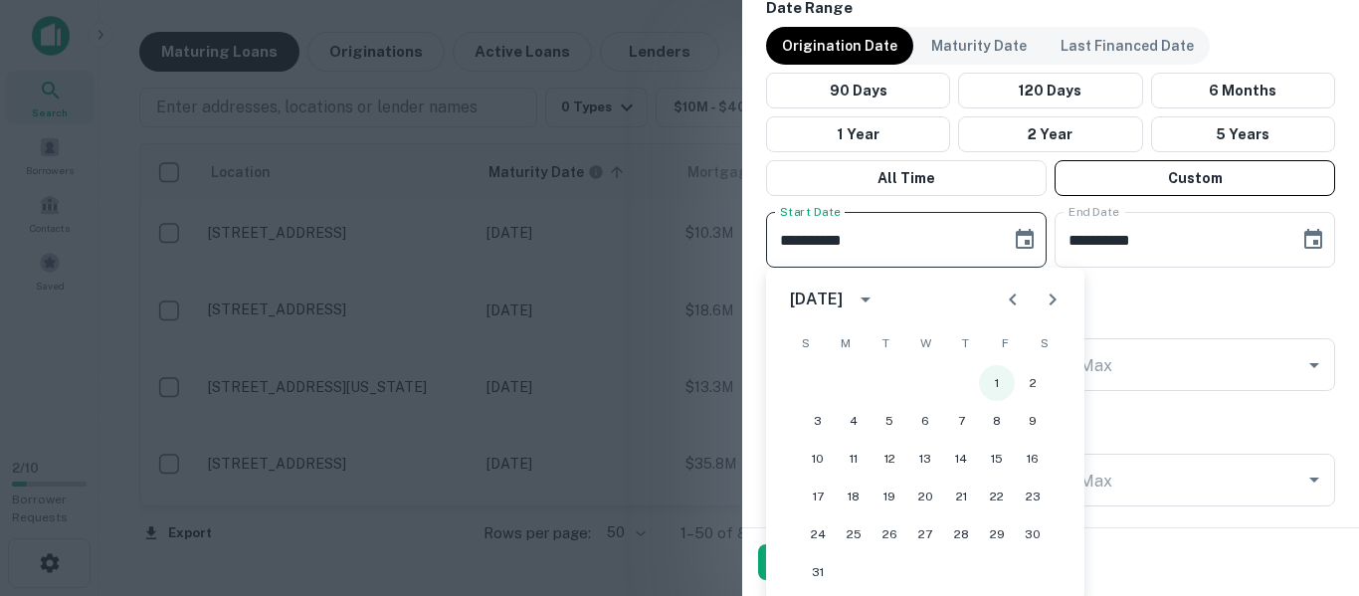
type input "**********"
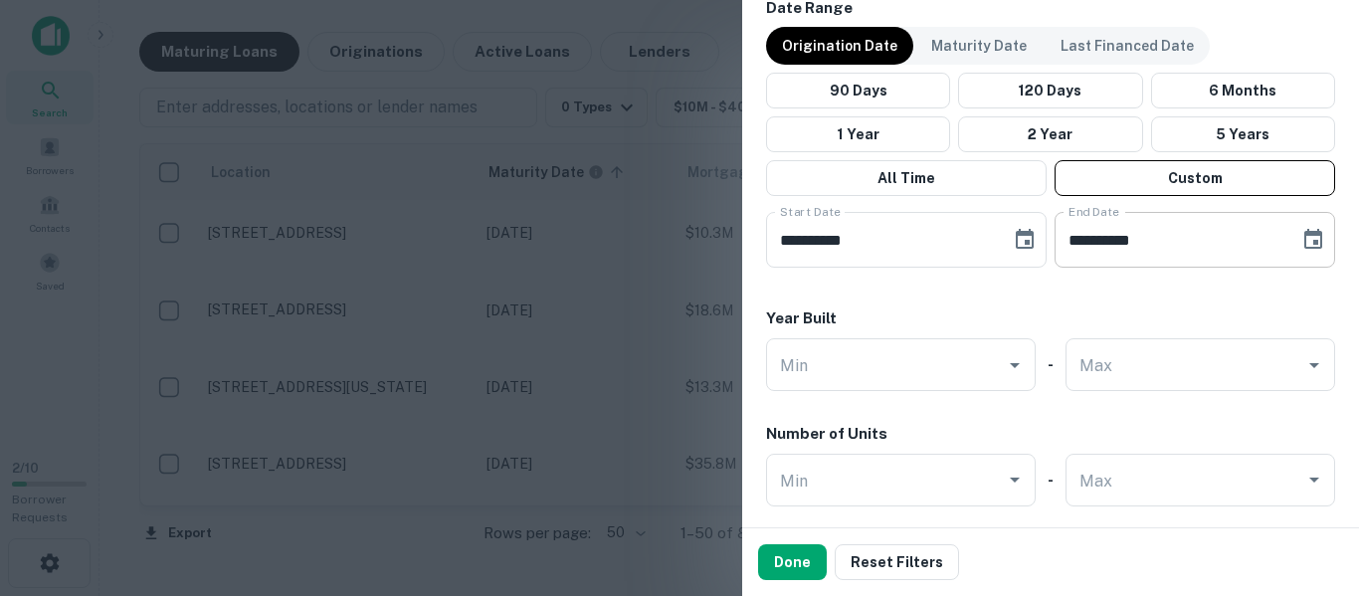
click at [1168, 243] on input "**********" at bounding box center [1170, 240] width 231 height 56
click at [1302, 238] on icon "Choose date, selected date is Sep 28, 2025" at bounding box center [1314, 240] width 24 height 24
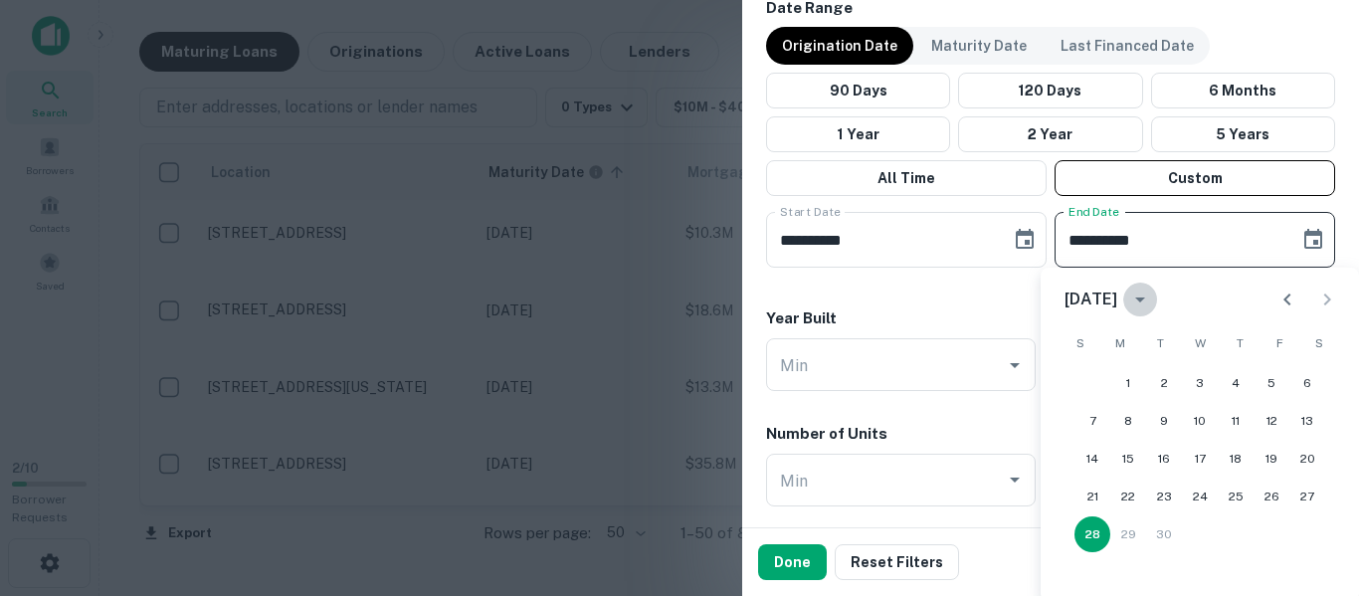
click at [1145, 299] on icon "calendar view is open, switch to year view" at bounding box center [1141, 300] width 10 height 5
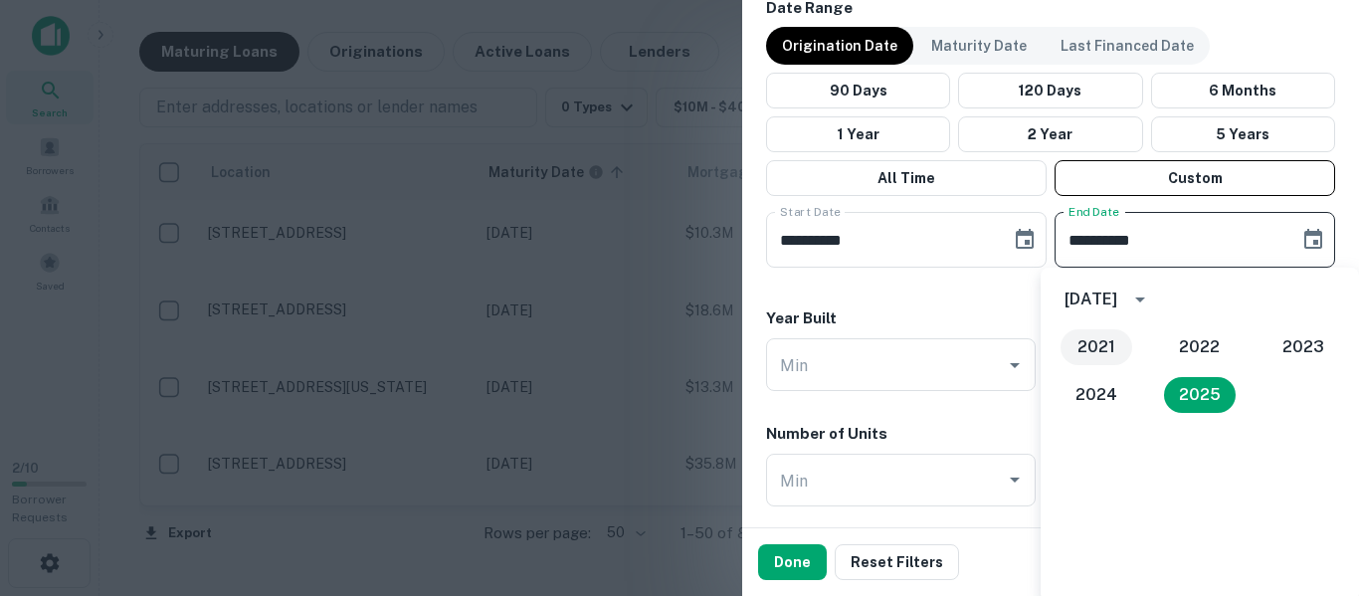
click at [1099, 347] on button "2021" at bounding box center [1097, 347] width 72 height 36
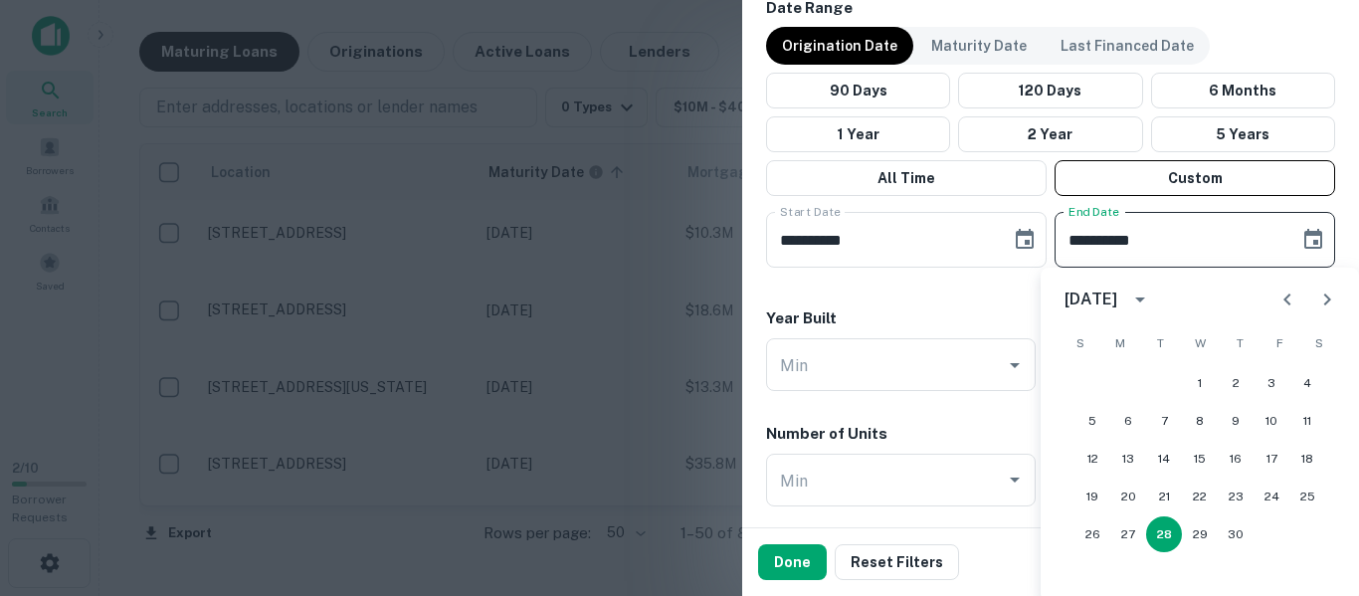
click at [1322, 299] on icon "Next month" at bounding box center [1328, 300] width 24 height 24
click at [1266, 377] on button "1" at bounding box center [1272, 383] width 36 height 36
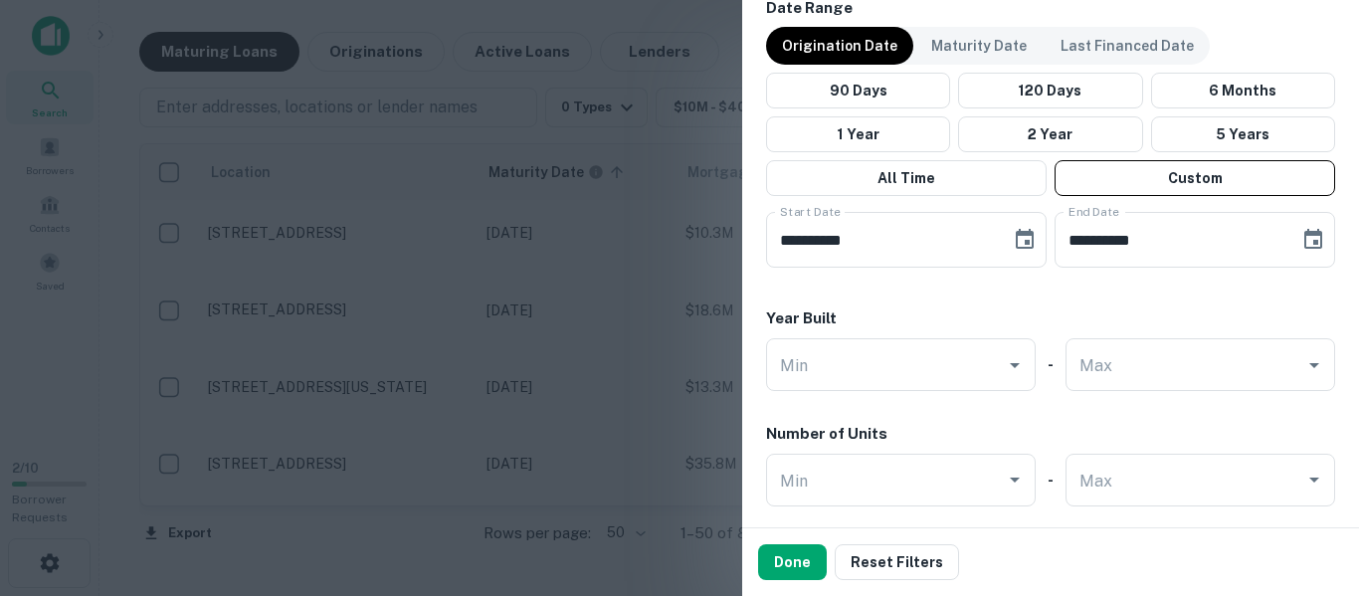
type input "**********"
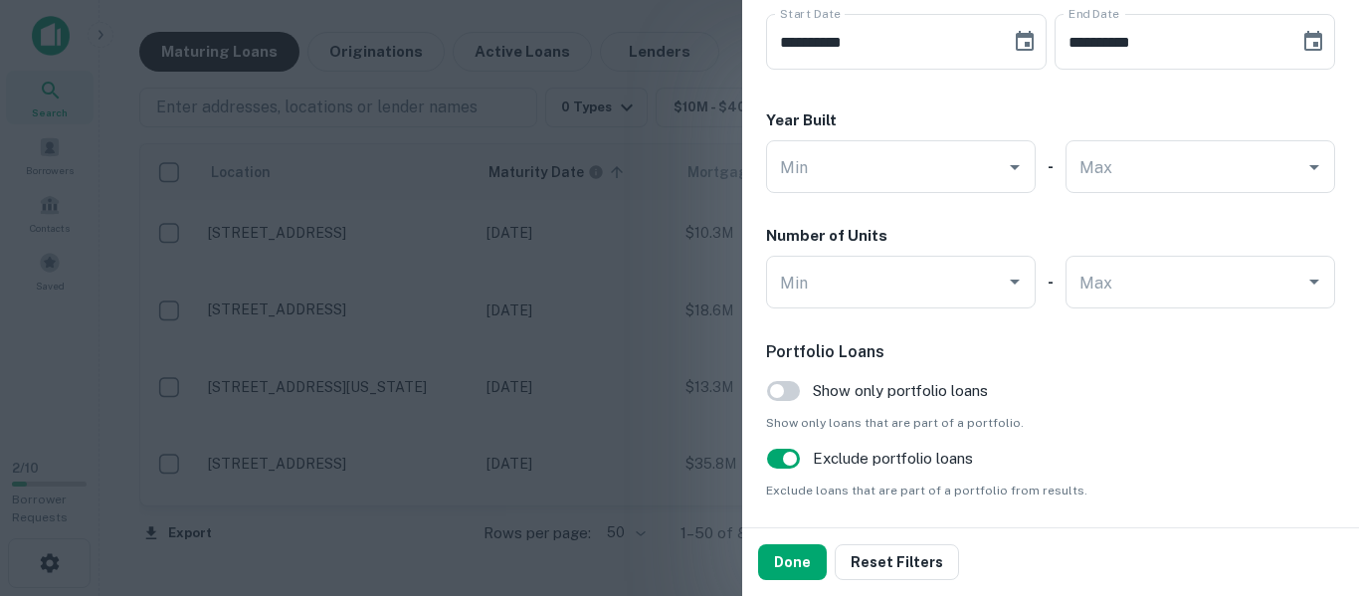
scroll to position [1891, 0]
click at [806, 560] on button "Done" at bounding box center [792, 562] width 69 height 36
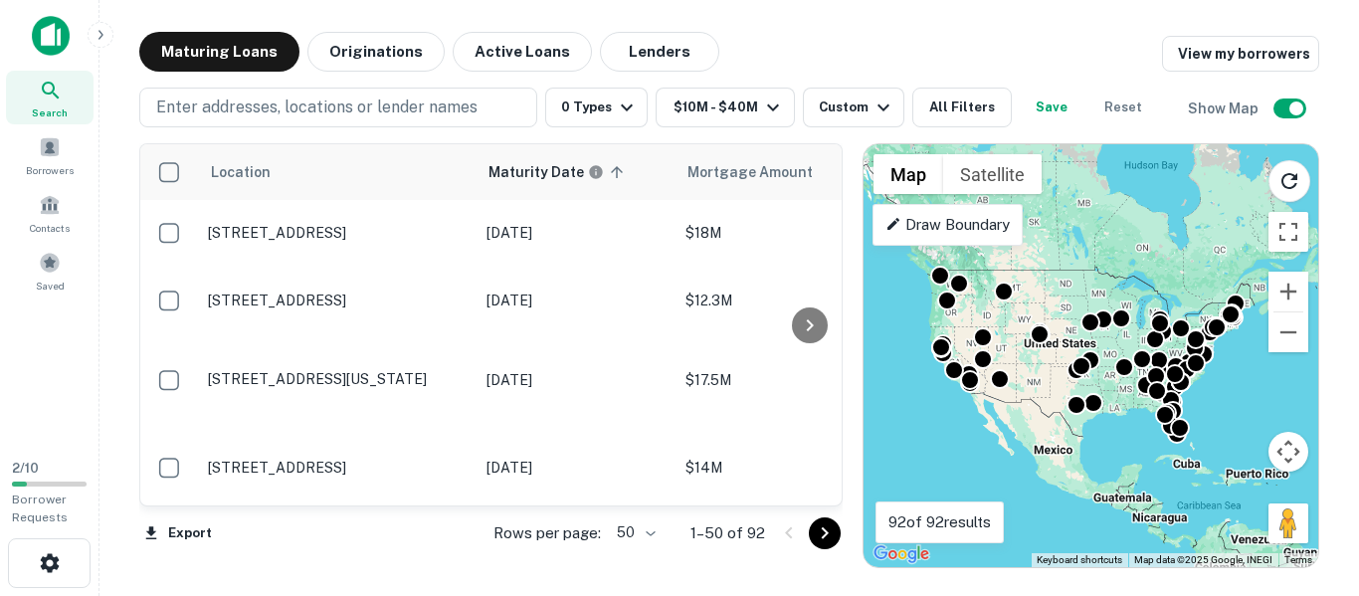
click at [954, 217] on p "Draw Boundary" at bounding box center [948, 225] width 124 height 24
click at [1020, 400] on div "To activate drag with keyboard, press Alt + Enter. Once in keyboard drag state,…" at bounding box center [1091, 355] width 455 height 423
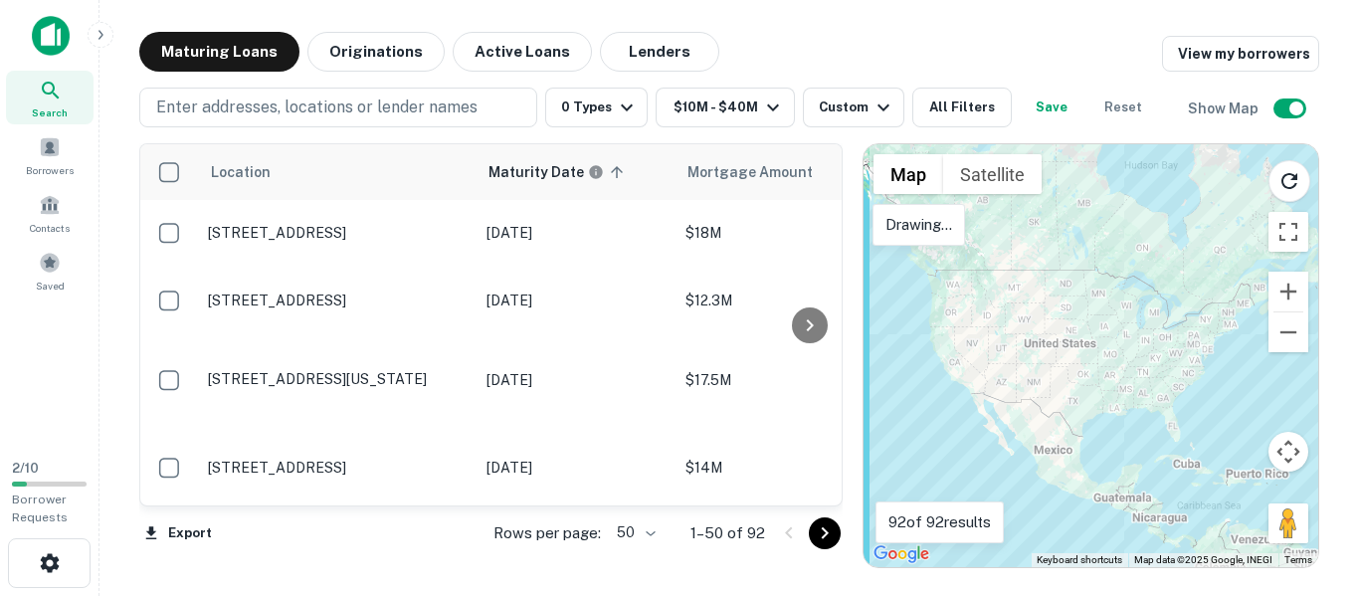
click at [1008, 402] on div at bounding box center [1091, 355] width 455 height 423
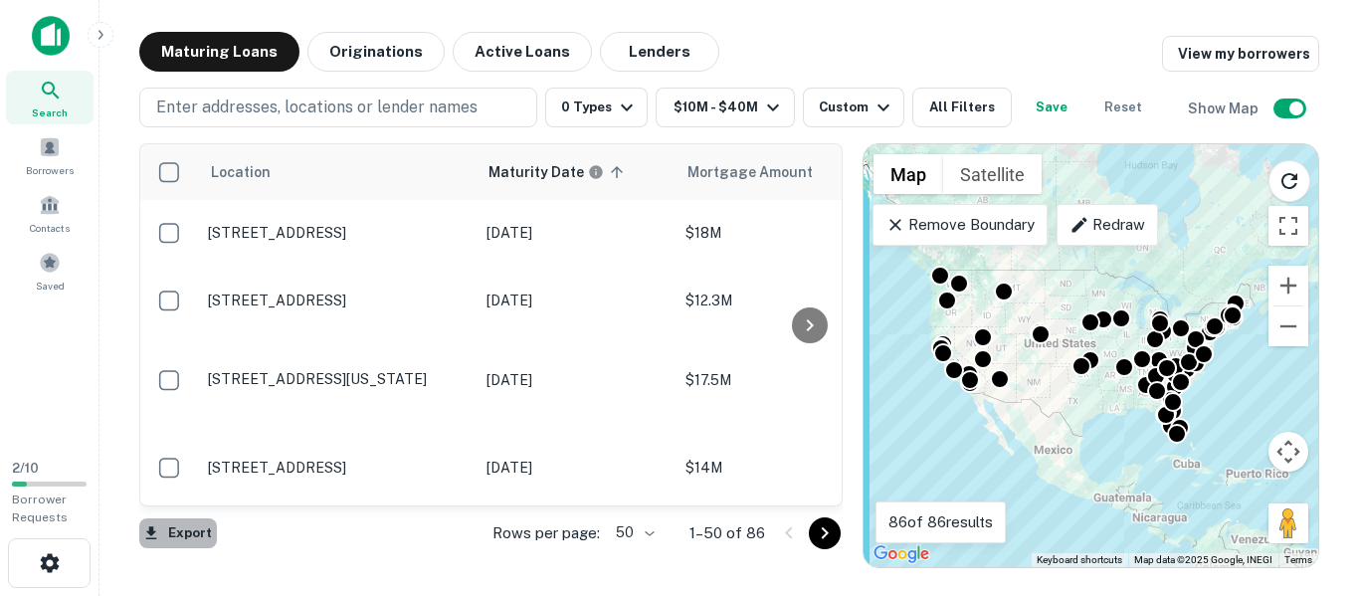
click at [170, 525] on button "Export" at bounding box center [178, 533] width 78 height 30
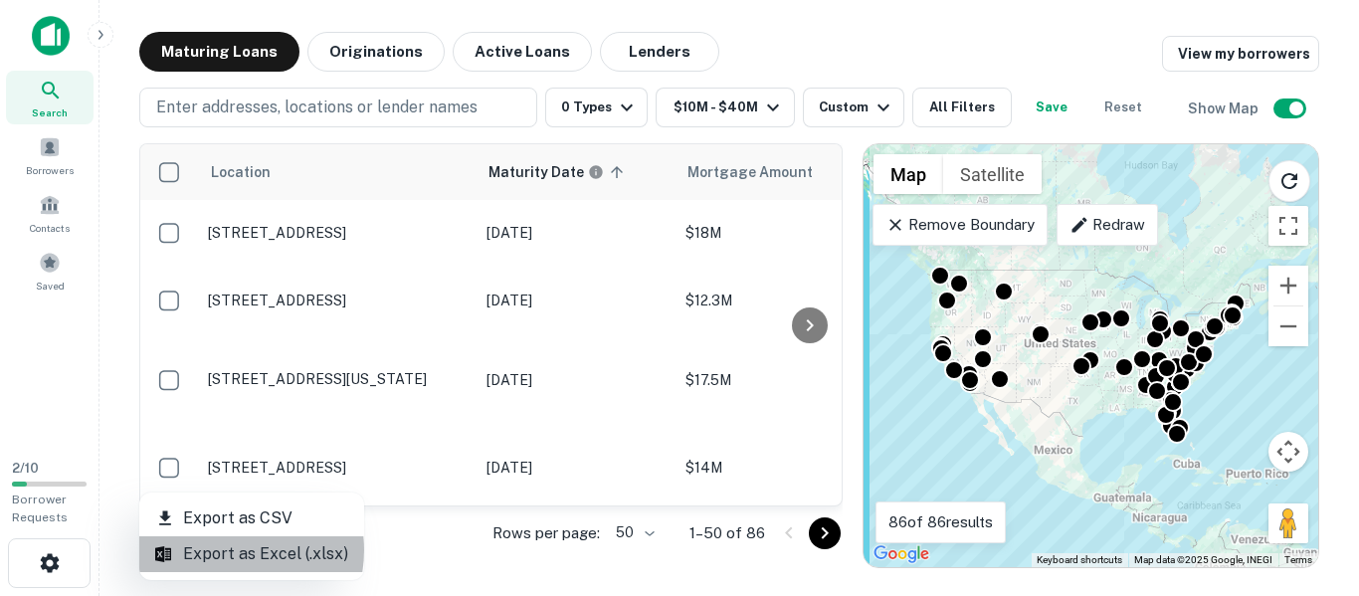
click at [225, 550] on li "Export as Excel (.xlsx)" at bounding box center [251, 554] width 225 height 36
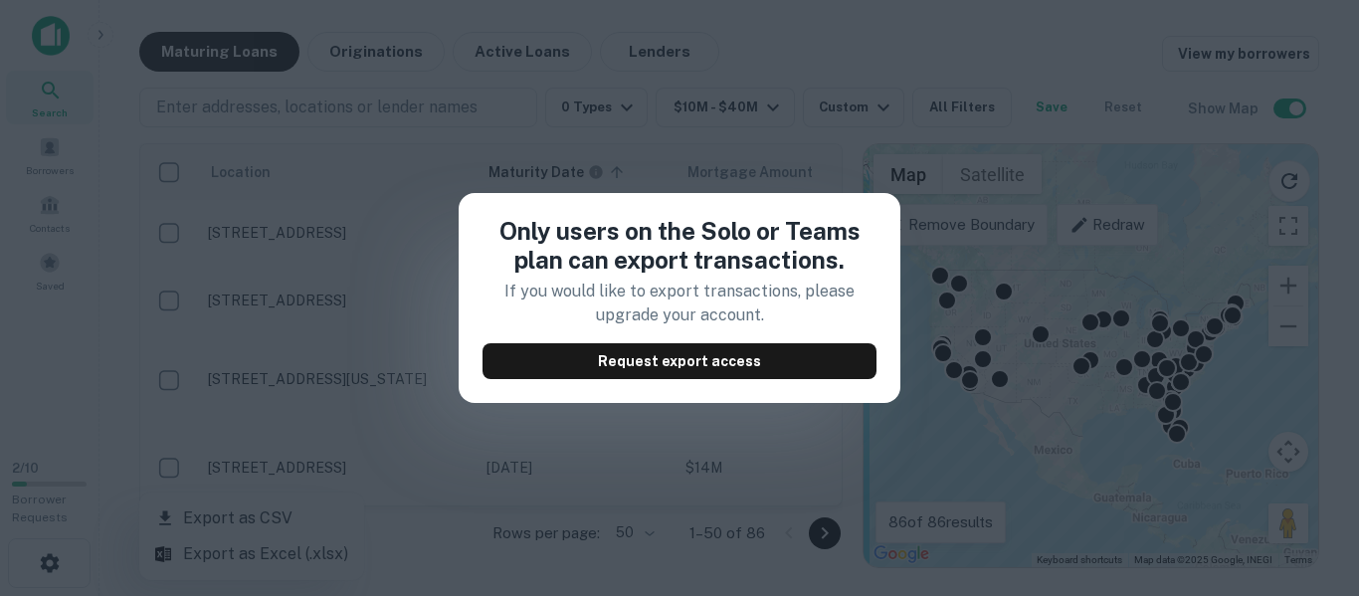
click at [789, 25] on div "Only users on the Solo or Teams plan can export transactions. If you would like…" at bounding box center [679, 298] width 1359 height 596
